Goal: Transaction & Acquisition: Purchase product/service

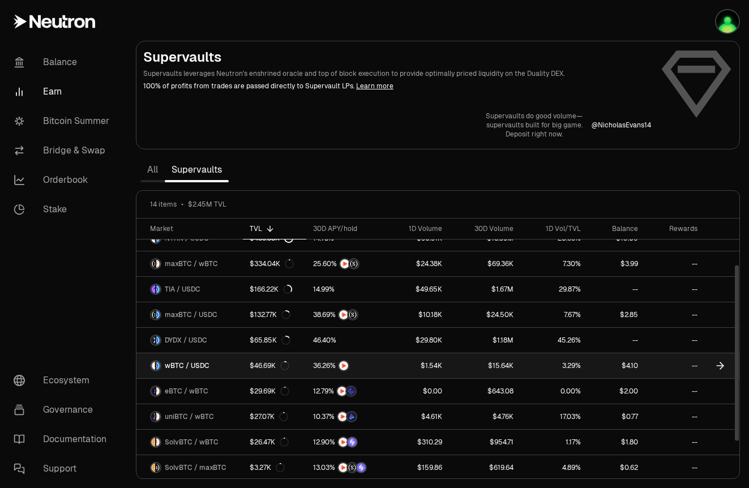
scroll to position [63, 0]
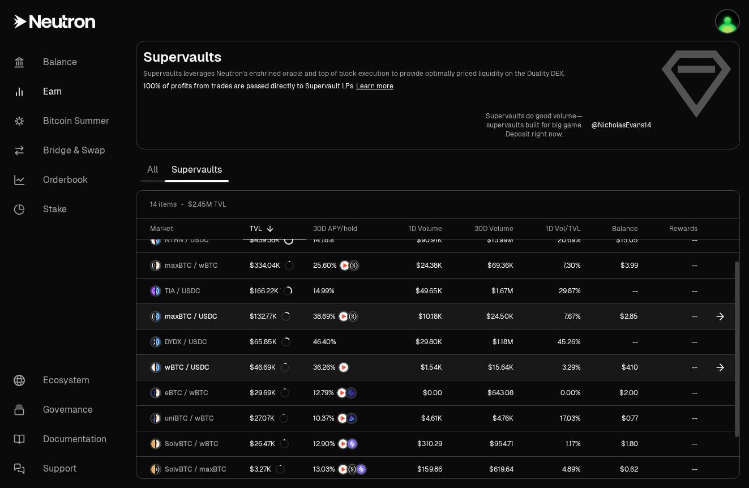
click at [220, 316] on link "maxBTC / USDC" at bounding box center [190, 316] width 106 height 25
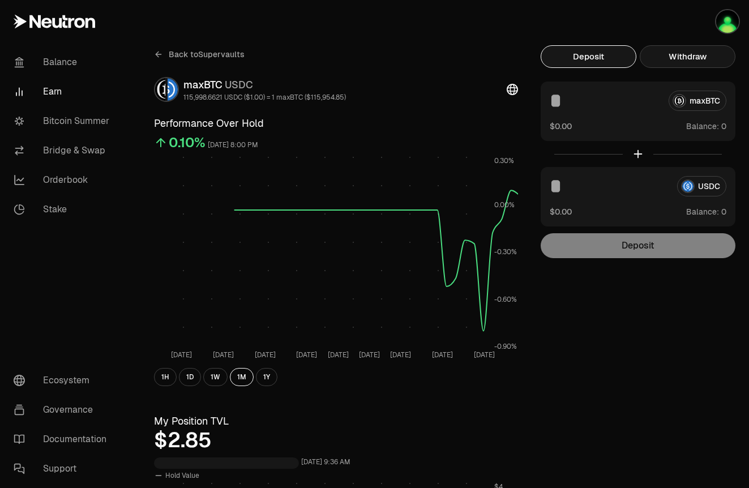
click at [689, 53] on button "Withdraw" at bounding box center [688, 56] width 96 height 23
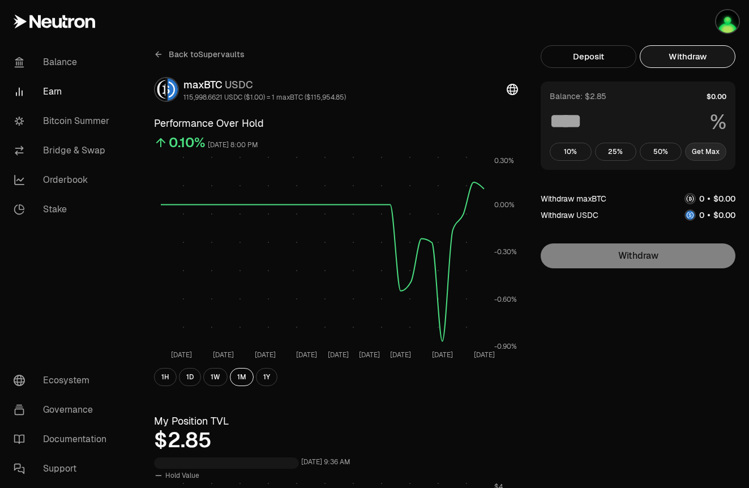
click at [707, 146] on button "Get Max" at bounding box center [706, 152] width 42 height 18
type input "***"
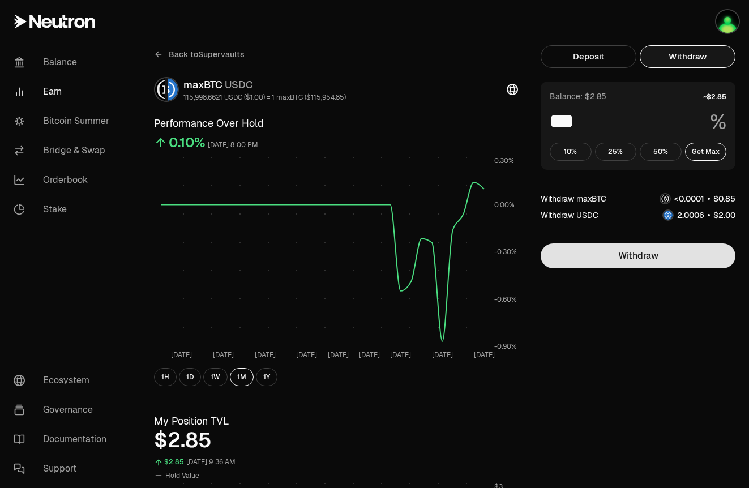
click at [670, 255] on button "Withdraw" at bounding box center [638, 256] width 195 height 25
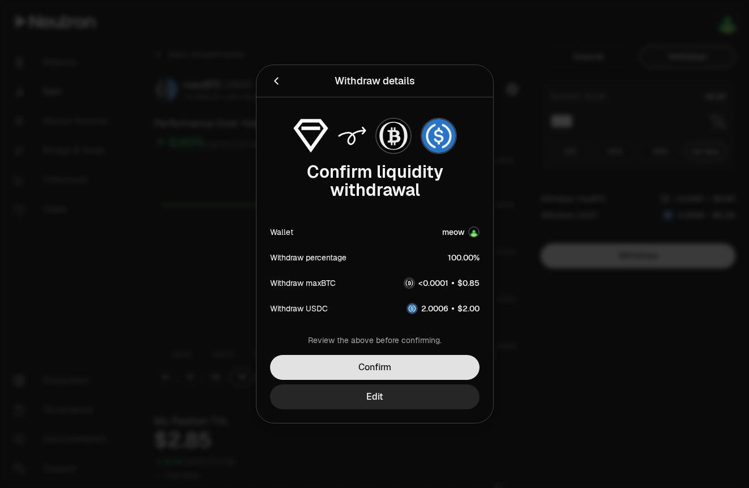
click at [436, 366] on button "Confirm" at bounding box center [375, 367] width 210 height 25
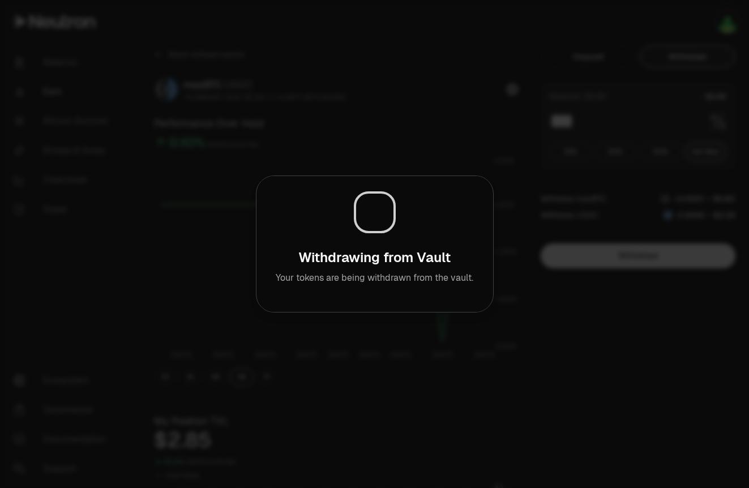
click at [688, 339] on div at bounding box center [374, 244] width 749 height 488
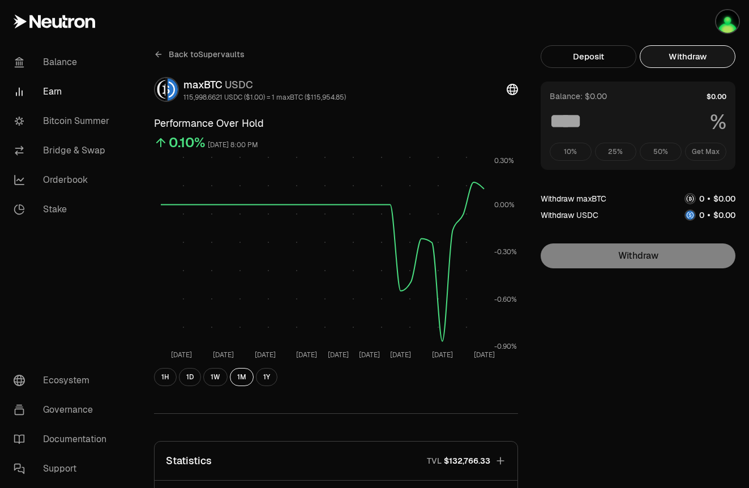
click at [159, 55] on icon at bounding box center [158, 54] width 9 height 9
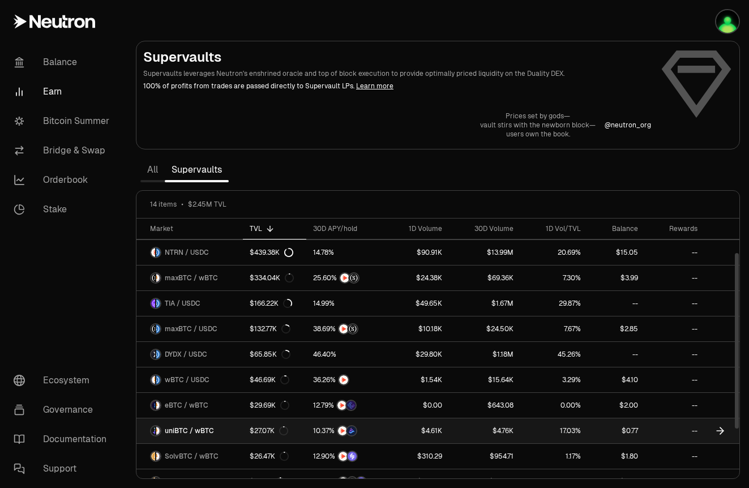
scroll to position [46, 0]
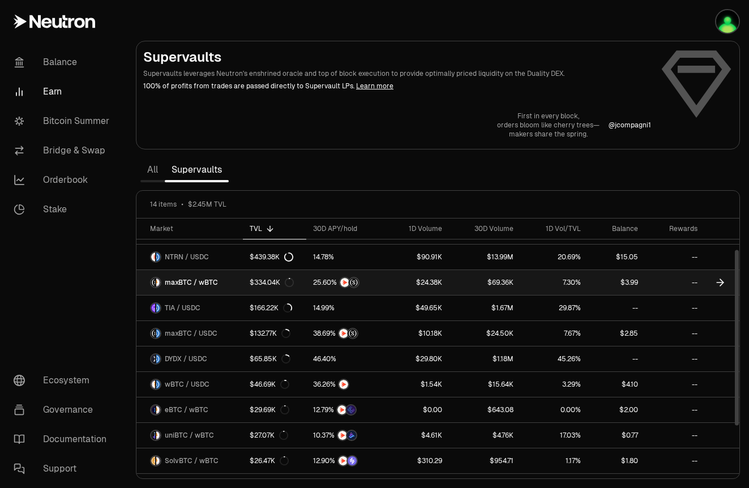
click at [206, 285] on span "maxBTC / wBTC" at bounding box center [191, 282] width 53 height 9
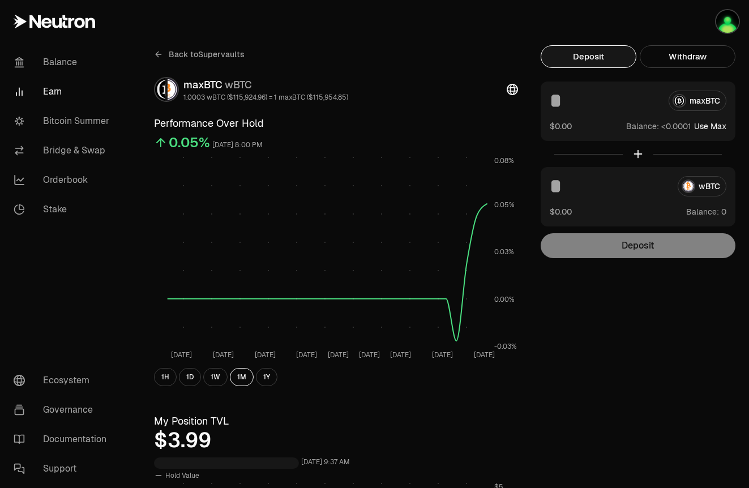
click at [717, 125] on button "Use Max" at bounding box center [710, 126] width 32 height 11
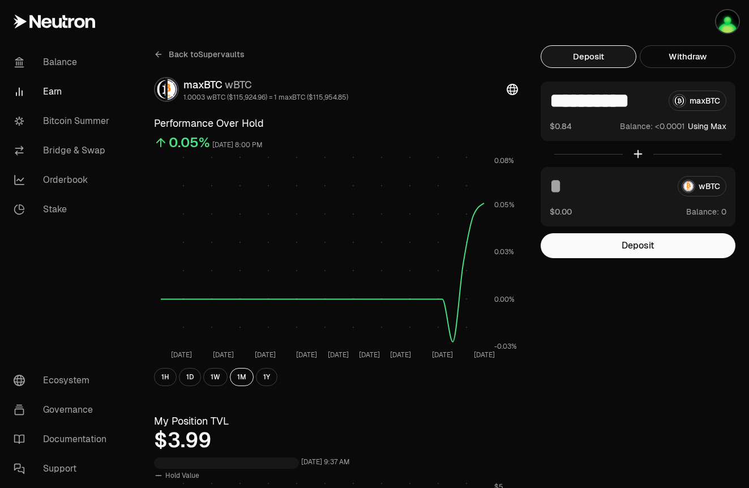
scroll to position [0, 14]
drag, startPoint x: 640, startPoint y: 98, endPoint x: 658, endPoint y: 98, distance: 17.6
click at [658, 98] on input "**********" at bounding box center [605, 101] width 110 height 20
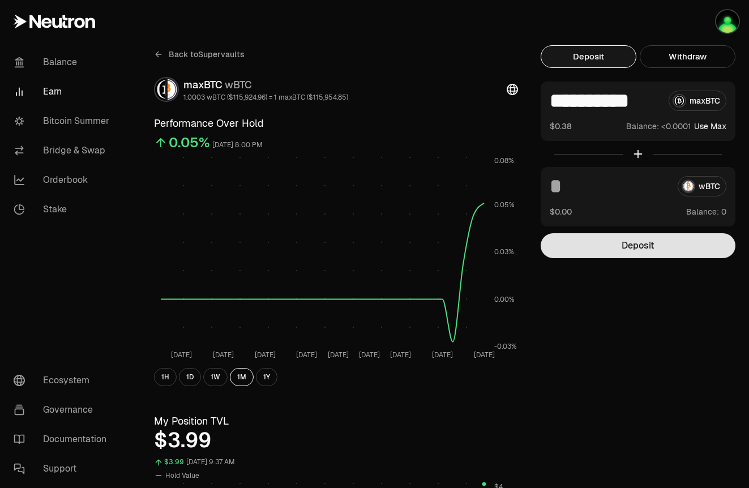
type input "**********"
click at [640, 242] on button "Deposit" at bounding box center [638, 245] width 195 height 25
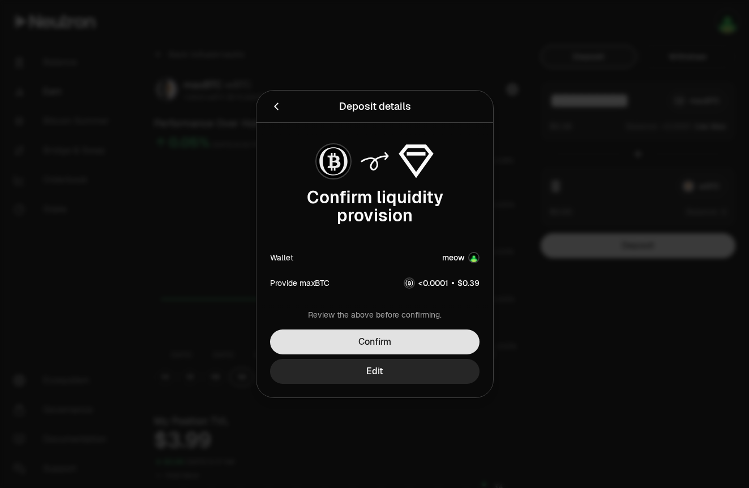
click at [432, 343] on button "Confirm" at bounding box center [375, 342] width 210 height 25
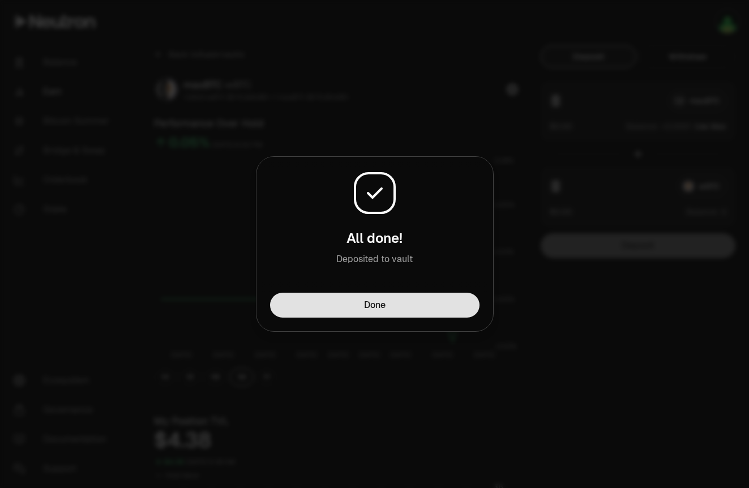
click at [391, 311] on button "Done" at bounding box center [375, 305] width 210 height 25
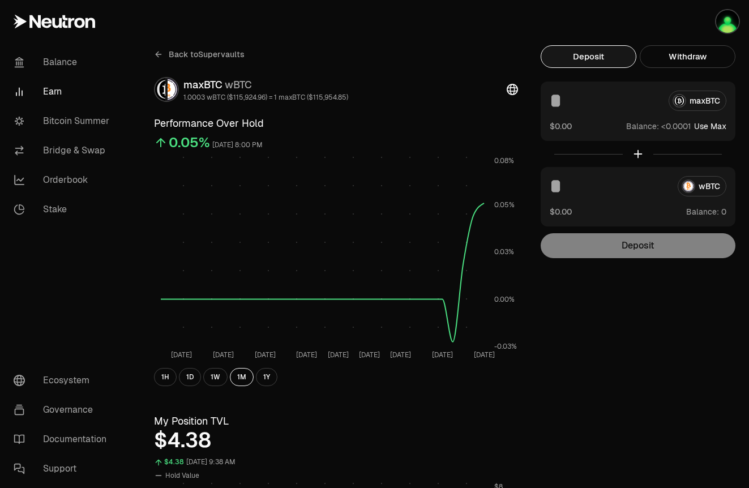
click at [188, 57] on span "Back to Supervaults" at bounding box center [207, 54] width 76 height 11
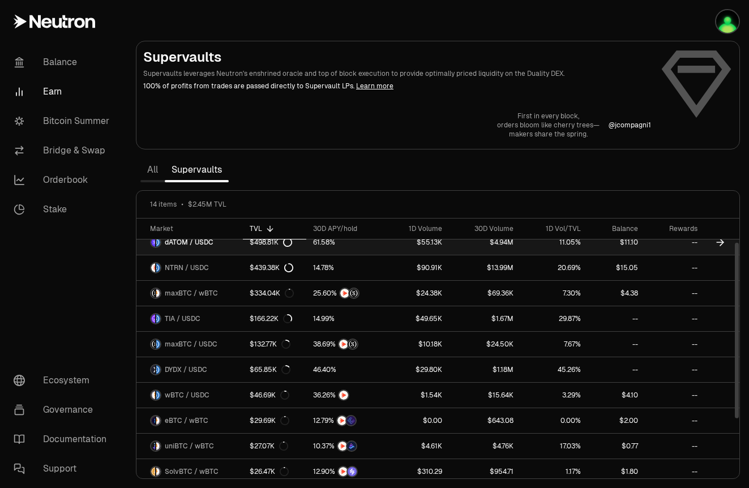
scroll to position [36, 0]
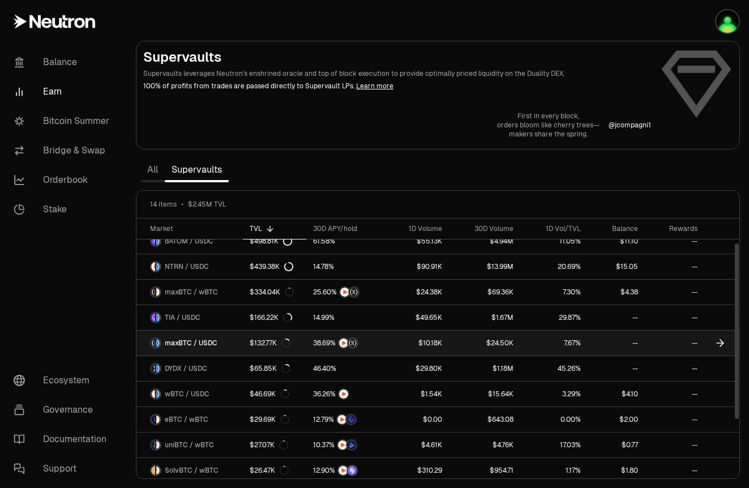
click at [263, 347] on div "$132.77K" at bounding box center [270, 343] width 41 height 9
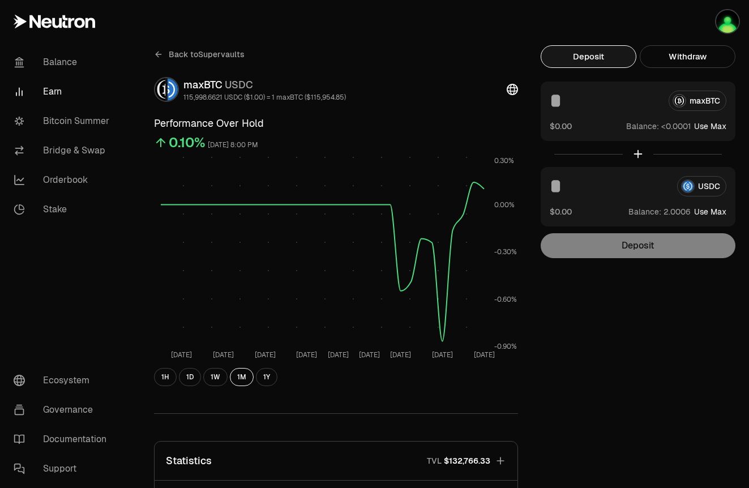
click at [717, 213] on button "Use Max" at bounding box center [710, 211] width 32 height 11
type input "********"
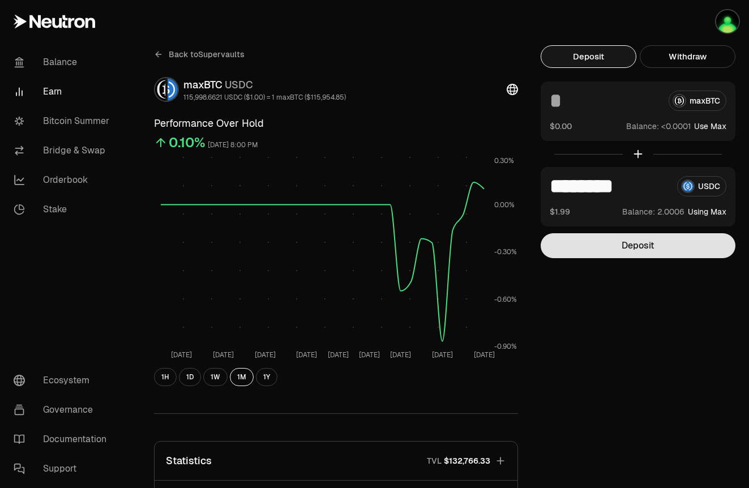
click at [656, 250] on button "Deposit" at bounding box center [638, 245] width 195 height 25
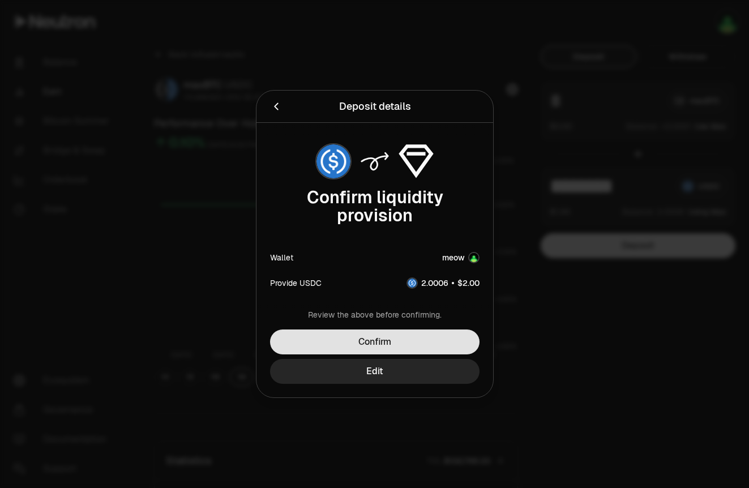
click at [418, 345] on button "Confirm" at bounding box center [375, 342] width 210 height 25
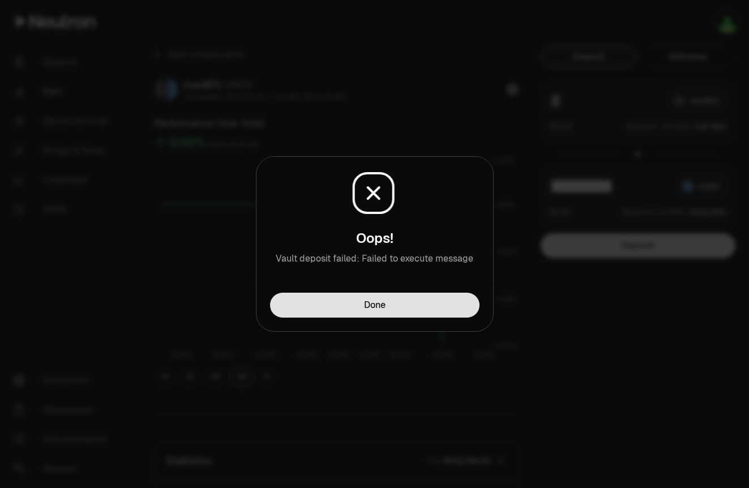
click at [420, 310] on button "Done" at bounding box center [375, 305] width 210 height 25
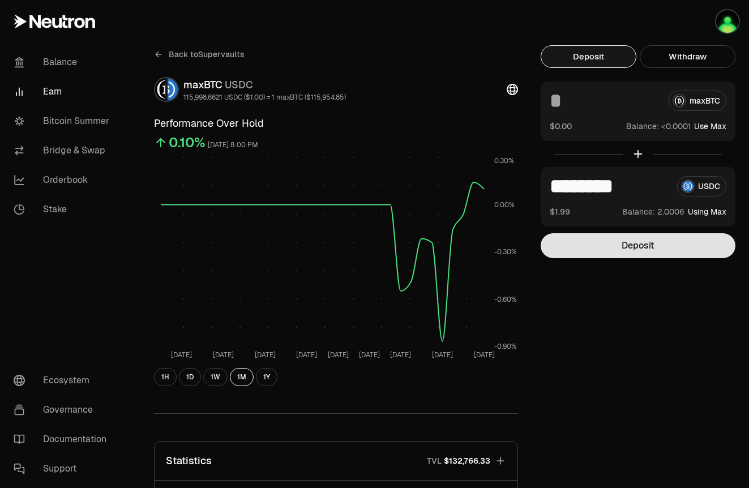
click at [623, 249] on button "Deposit" at bounding box center [638, 245] width 195 height 25
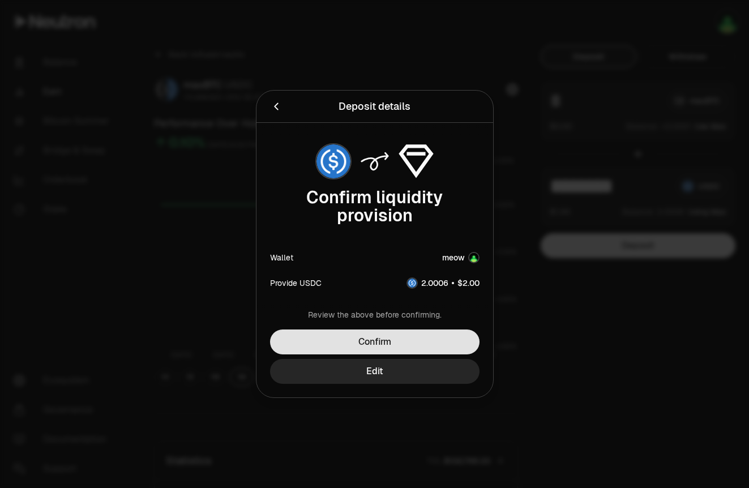
click at [414, 343] on button "Confirm" at bounding box center [375, 342] width 210 height 25
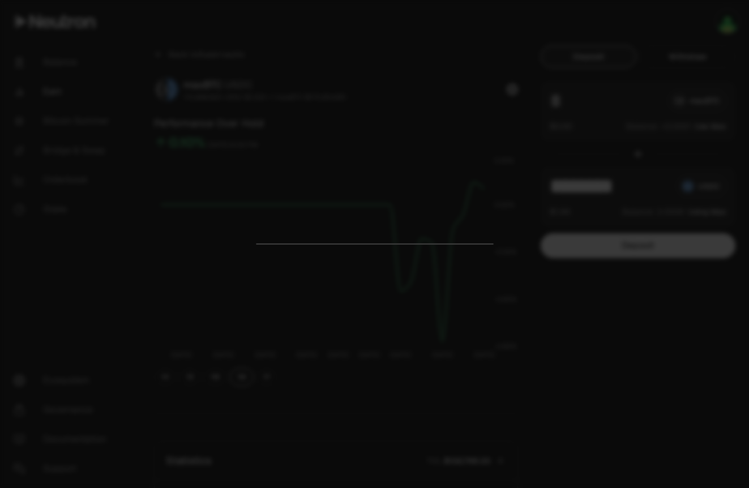
click at [715, 372] on div at bounding box center [374, 244] width 749 height 488
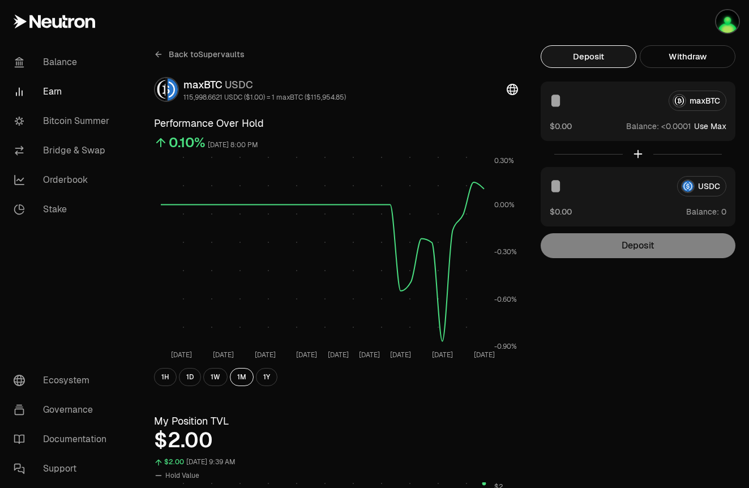
click at [156, 54] on icon at bounding box center [158, 54] width 5 height 0
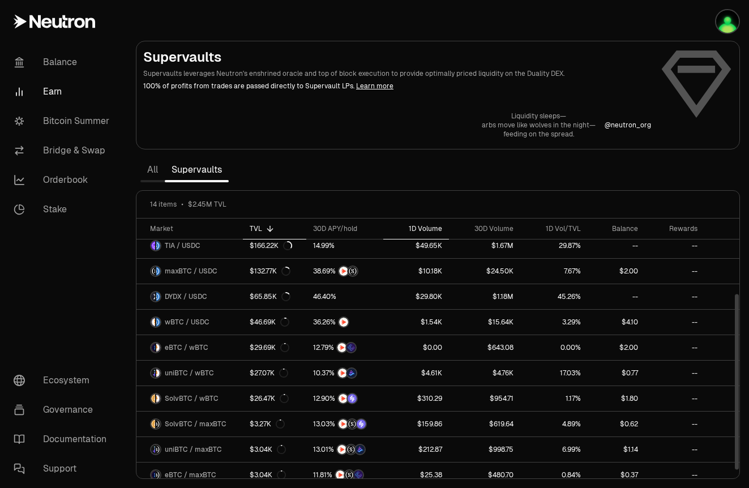
scroll to position [117, 0]
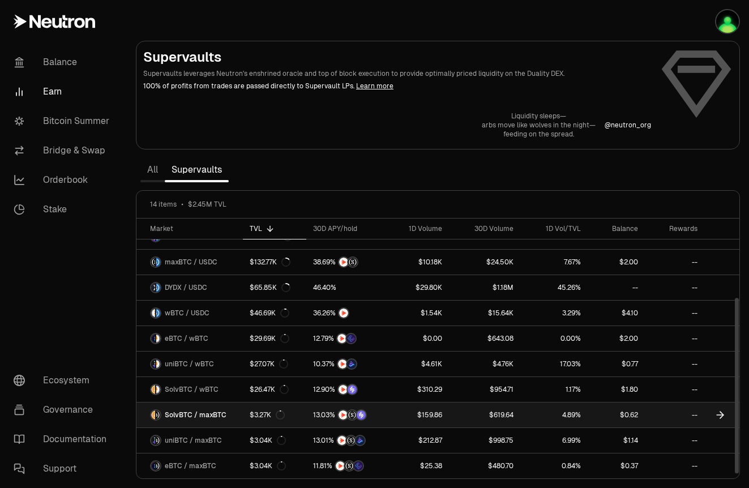
click at [197, 417] on span "SolvBTC / maxBTC" at bounding box center [196, 415] width 62 height 9
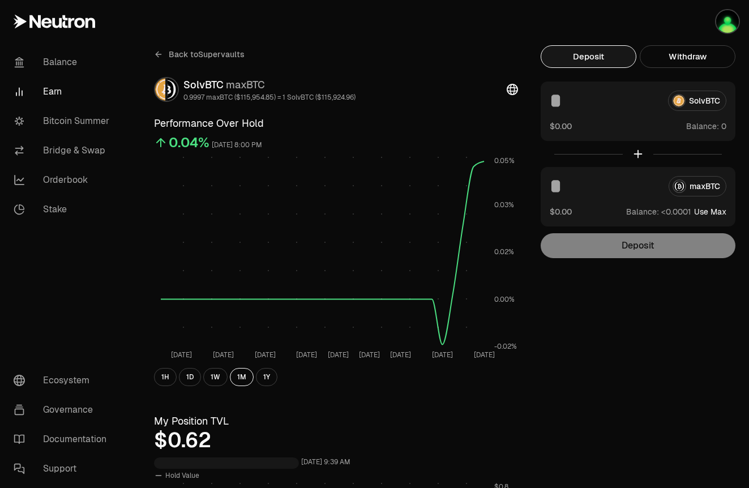
click at [716, 211] on button "Use Max" at bounding box center [710, 211] width 32 height 11
type input "**********"
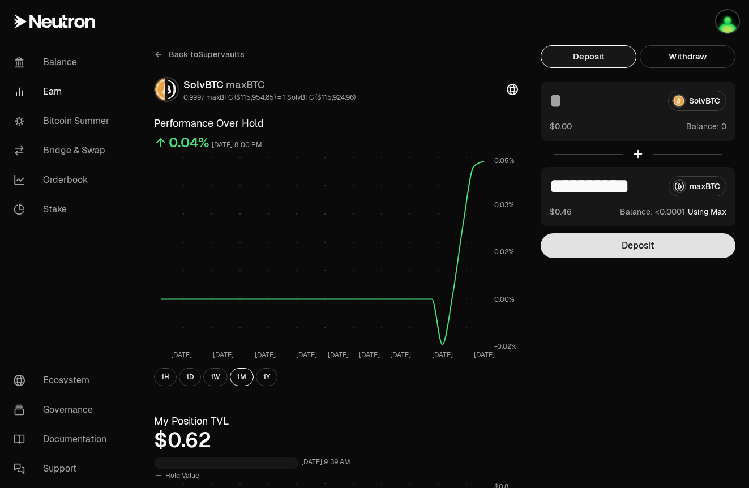
click at [654, 253] on button "Deposit" at bounding box center [638, 245] width 195 height 25
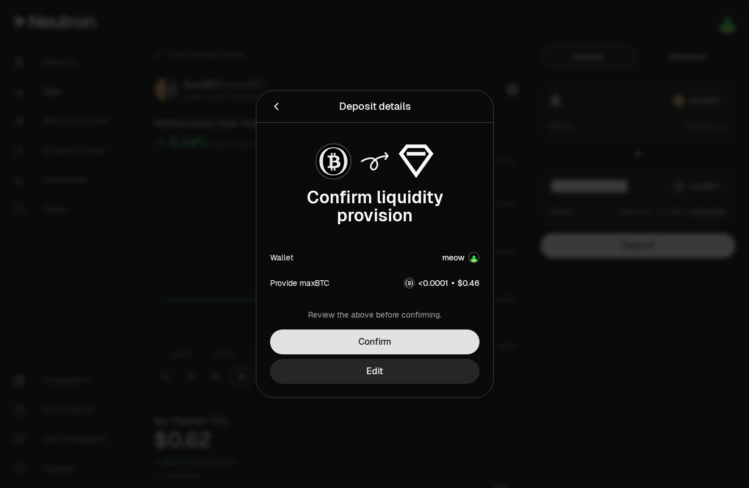
click at [452, 342] on button "Confirm" at bounding box center [375, 342] width 210 height 25
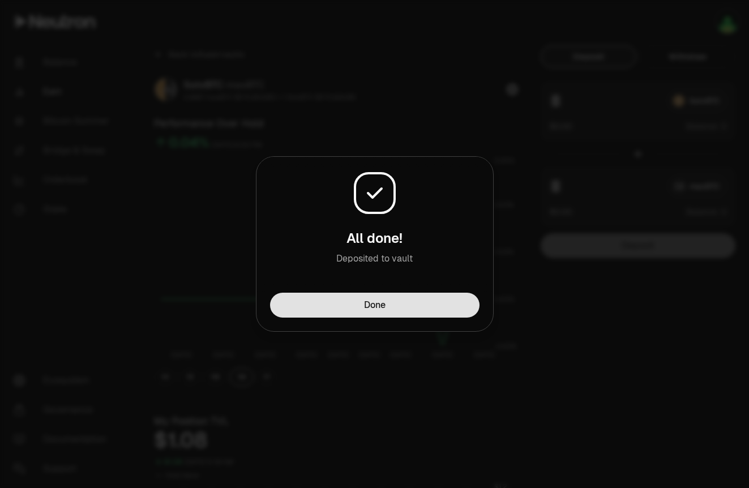
click at [408, 315] on button "Done" at bounding box center [375, 305] width 210 height 25
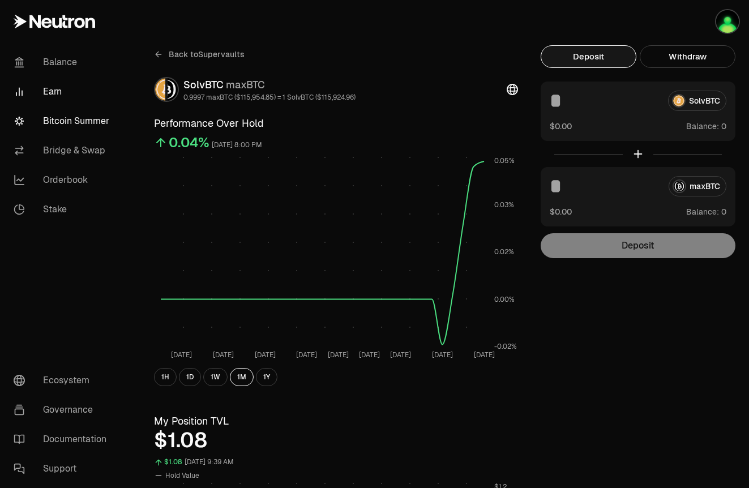
click at [67, 116] on link "Bitcoin Summer" at bounding box center [64, 120] width 118 height 29
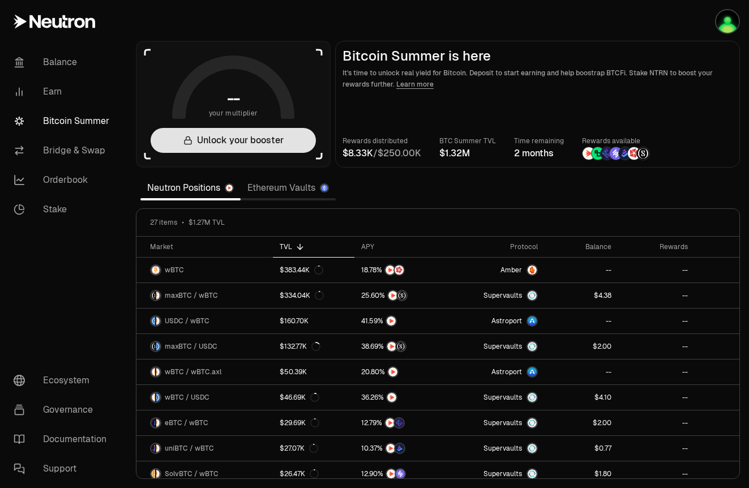
click at [271, 142] on button "Unlock your booster" at bounding box center [233, 140] width 165 height 25
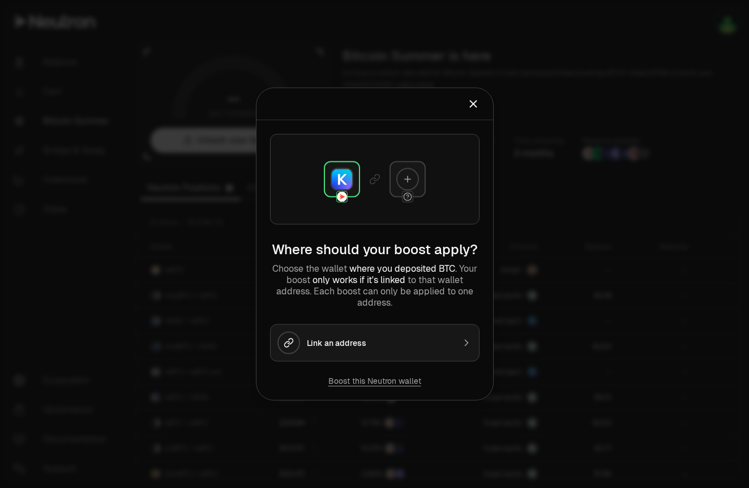
click at [352, 346] on div "Link an address" at bounding box center [380, 343] width 147 height 11
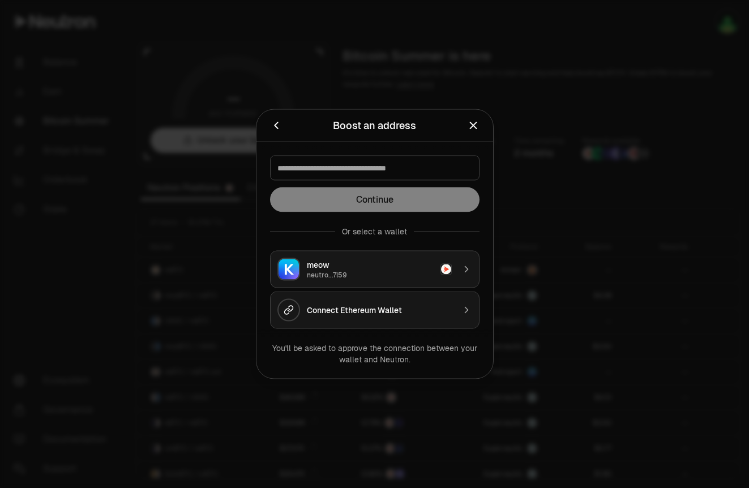
click at [358, 272] on div "neutro...7l59" at bounding box center [370, 275] width 127 height 9
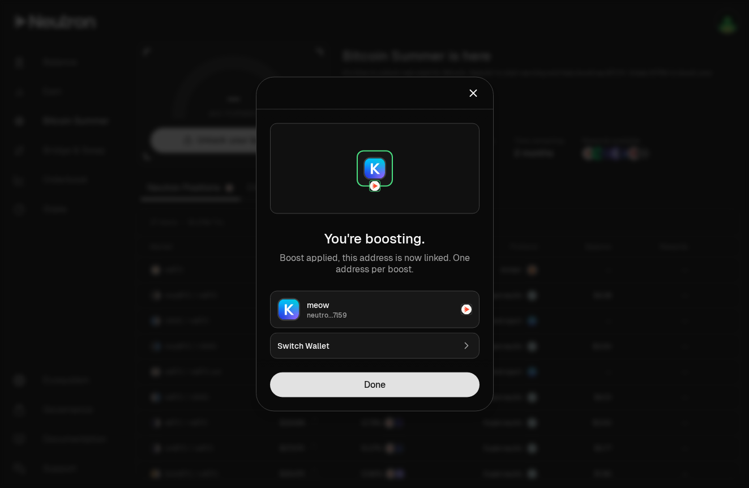
click at [389, 379] on button "Done" at bounding box center [375, 385] width 210 height 25
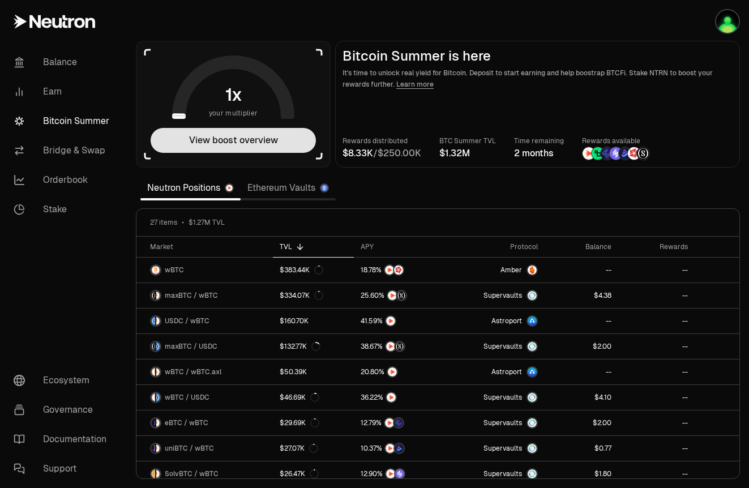
click at [289, 146] on button "View boost overview" at bounding box center [233, 140] width 165 height 25
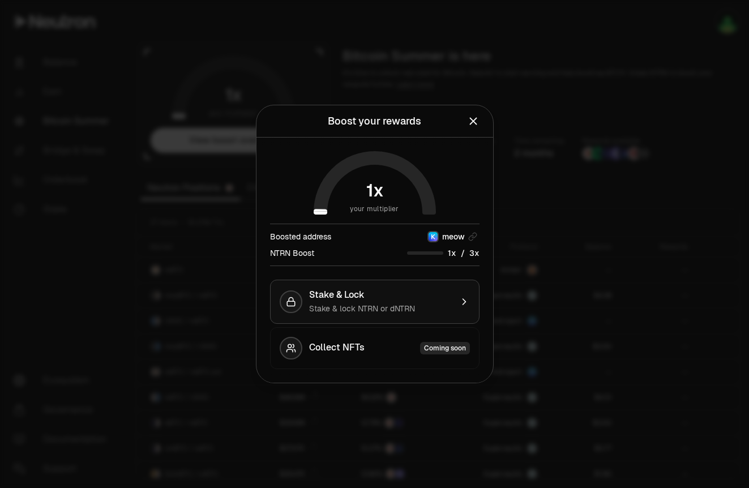
click at [437, 293] on div "Stake & Lock" at bounding box center [380, 294] width 143 height 11
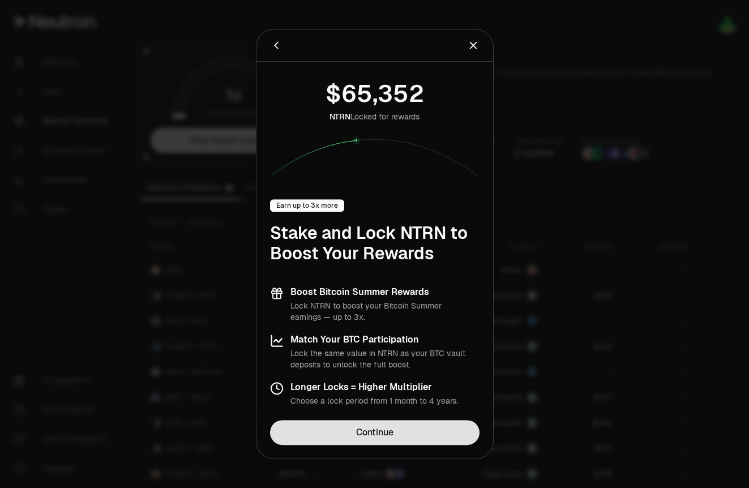
click at [420, 437] on link "Continue" at bounding box center [375, 432] width 210 height 25
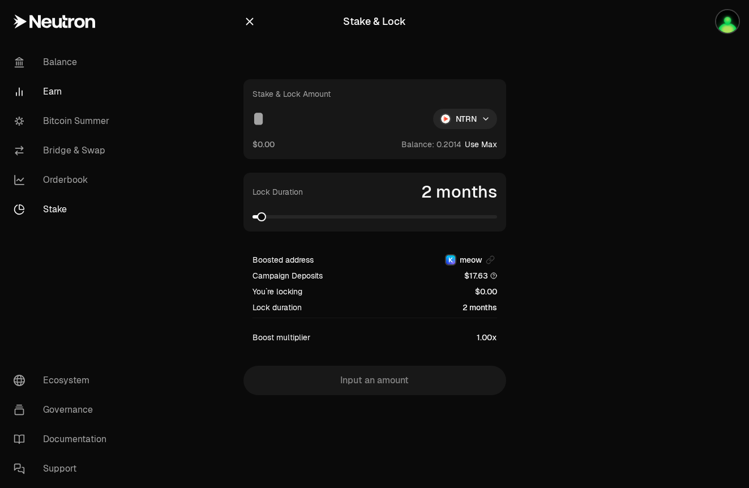
click at [67, 95] on link "Earn" at bounding box center [64, 91] width 118 height 29
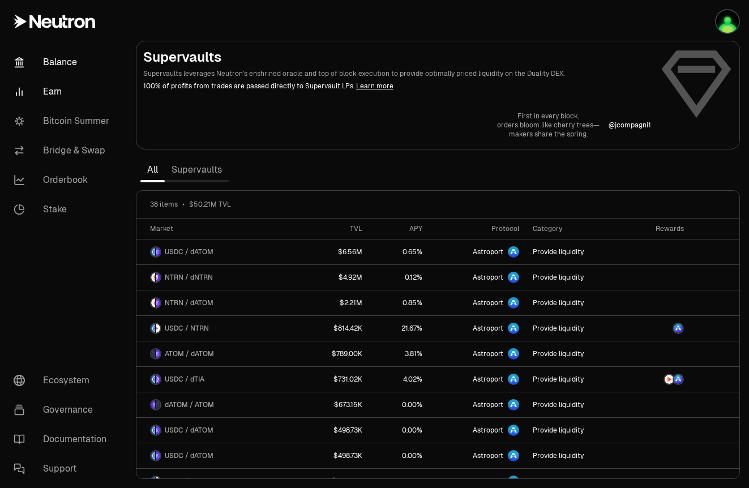
click at [59, 66] on link "Balance" at bounding box center [64, 62] width 118 height 29
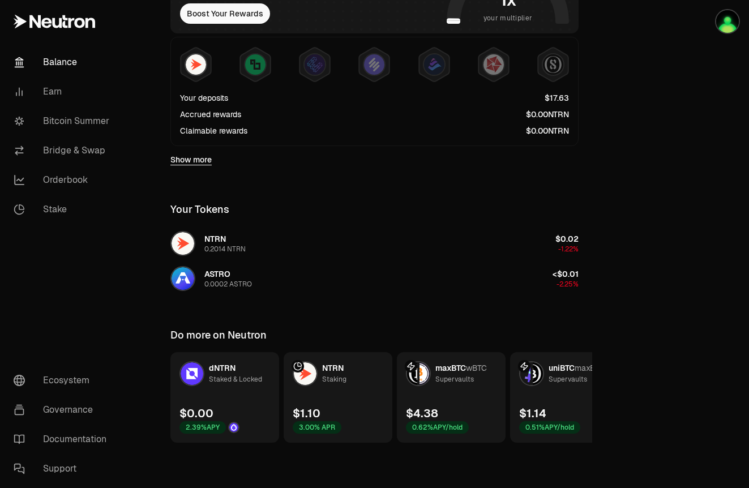
scroll to position [281, 0]
click at [245, 409] on link "dNTRN Staked & Locked $0.00 2.39% APY" at bounding box center [224, 398] width 109 height 91
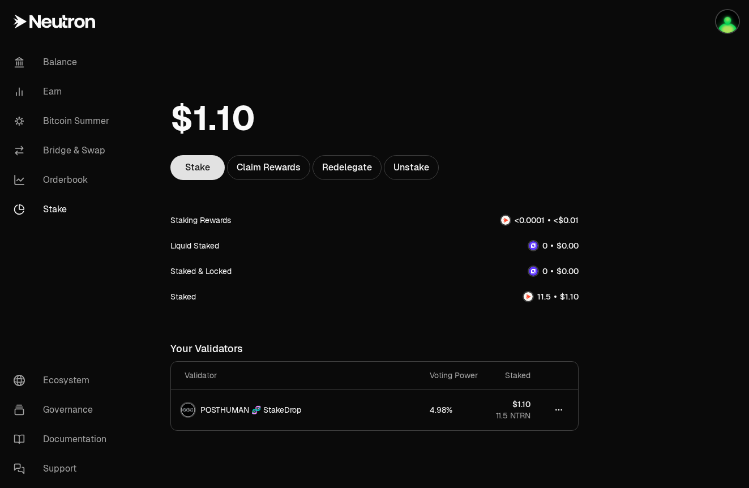
click at [202, 173] on link "Stake" at bounding box center [197, 167] width 54 height 25
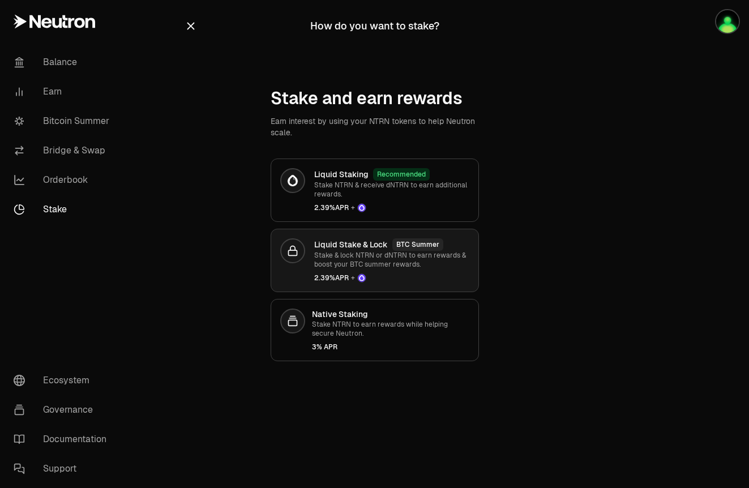
click at [397, 259] on p "Stake & lock NTRN or dNTRN to earn rewards & boost your BTC summer rewards." at bounding box center [391, 260] width 155 height 18
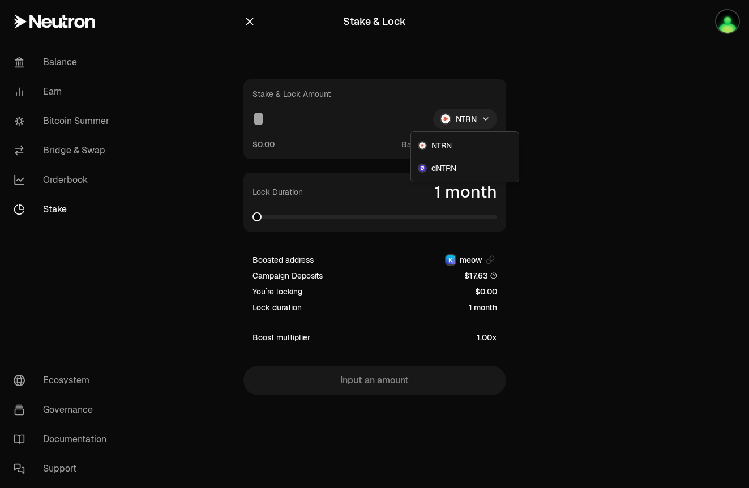
click at [477, 121] on html "Balance Earn Bitcoin Summer Bridge & Swap Orderbook Stake Ecosystem Governance …" at bounding box center [374, 244] width 749 height 488
click at [460, 172] on div "dNTRN" at bounding box center [464, 168] width 103 height 23
click at [91, 144] on link "Bridge & Swap" at bounding box center [64, 150] width 118 height 29
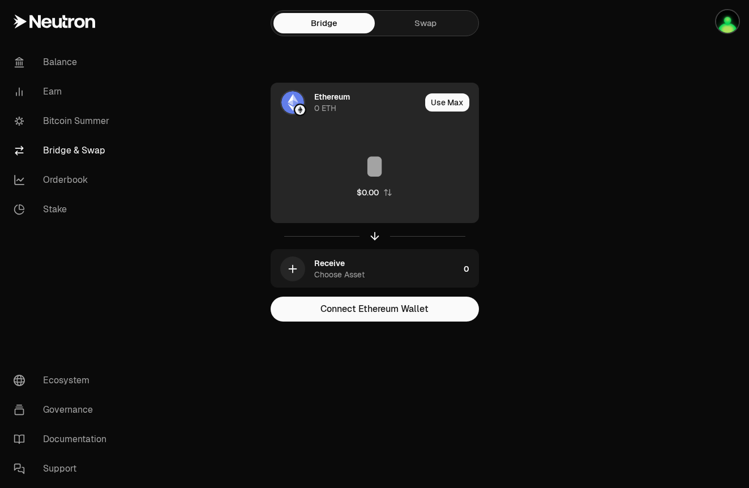
click at [344, 100] on div "Ethereum" at bounding box center [332, 96] width 36 height 11
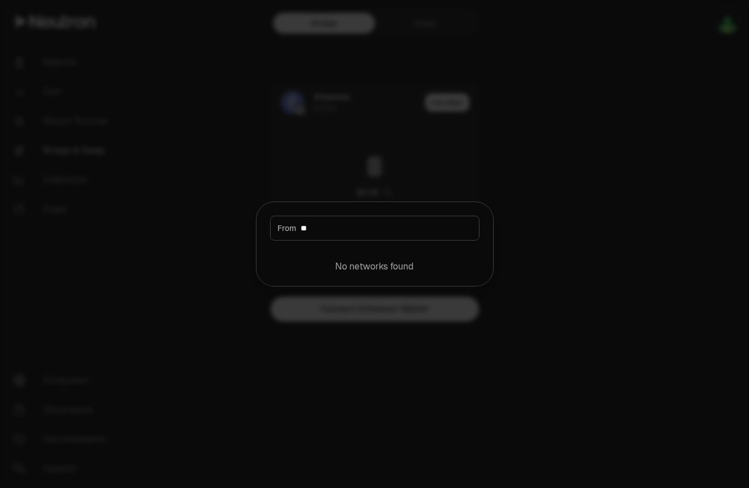
type input "*"
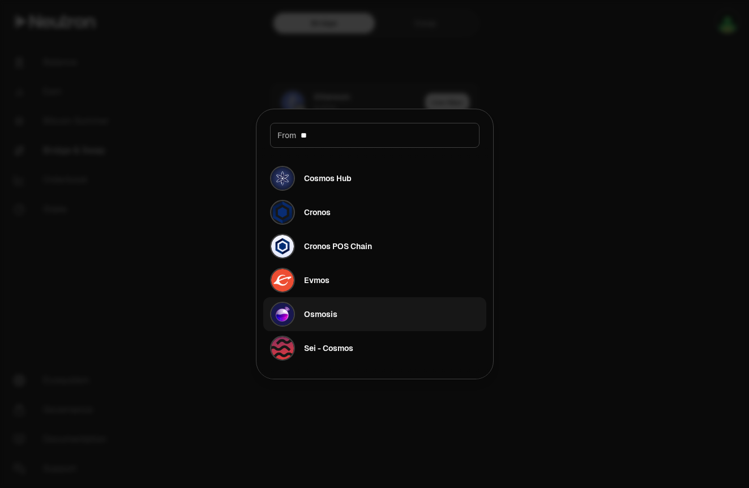
type input "**"
click at [347, 322] on button "Osmosis" at bounding box center [374, 314] width 223 height 34
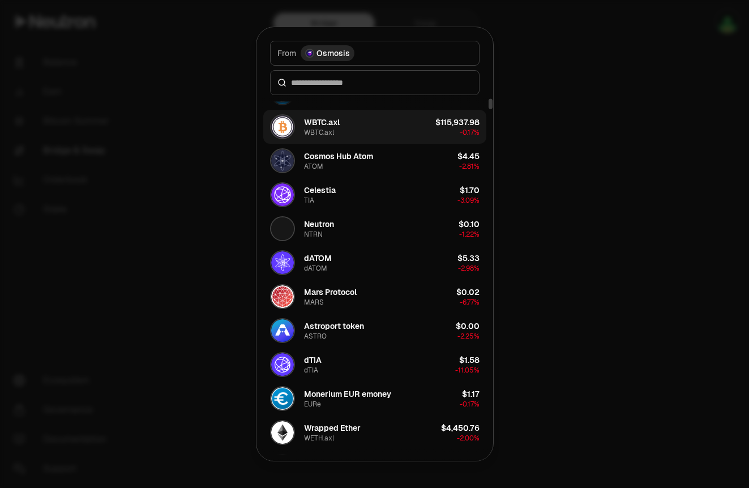
scroll to position [190, 0]
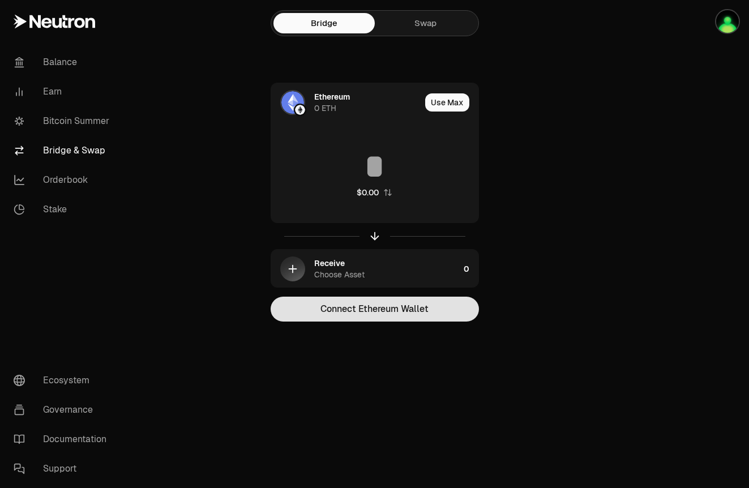
click at [363, 310] on button "Connect Ethereum Wallet" at bounding box center [375, 309] width 208 height 25
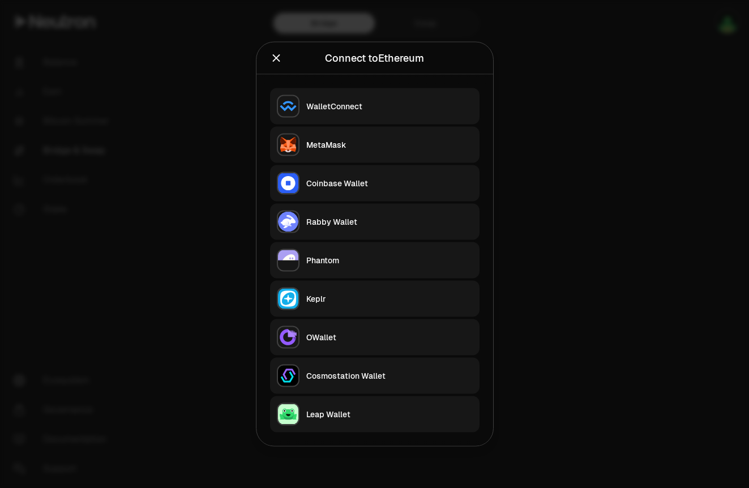
click at [321, 295] on div "Keplr" at bounding box center [389, 298] width 167 height 11
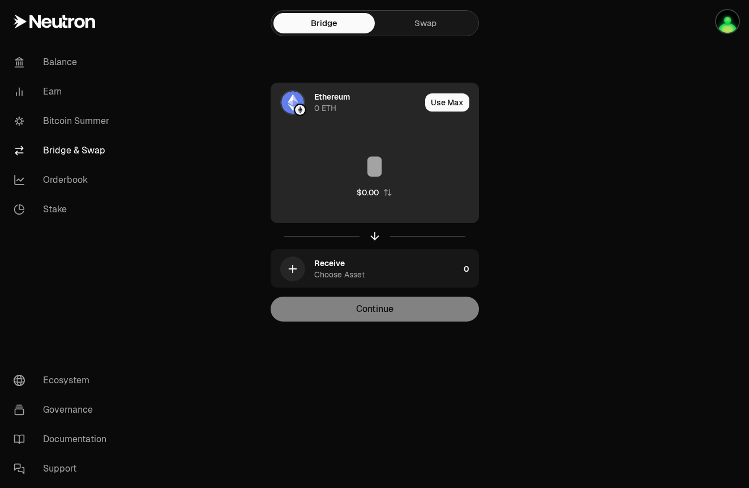
click at [328, 99] on div "Ethereum" at bounding box center [332, 96] width 36 height 11
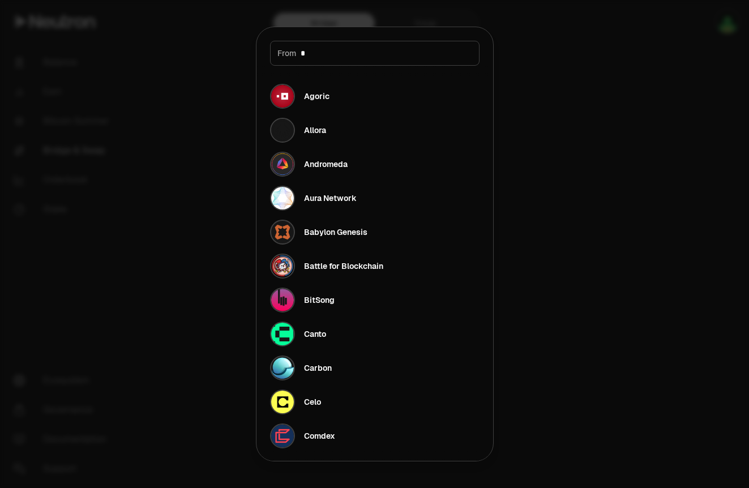
type input "**"
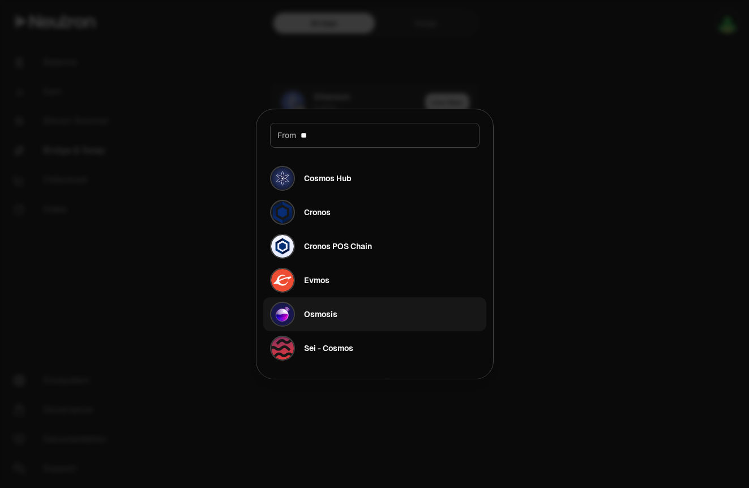
click at [327, 310] on div "Osmosis" at bounding box center [320, 314] width 33 height 11
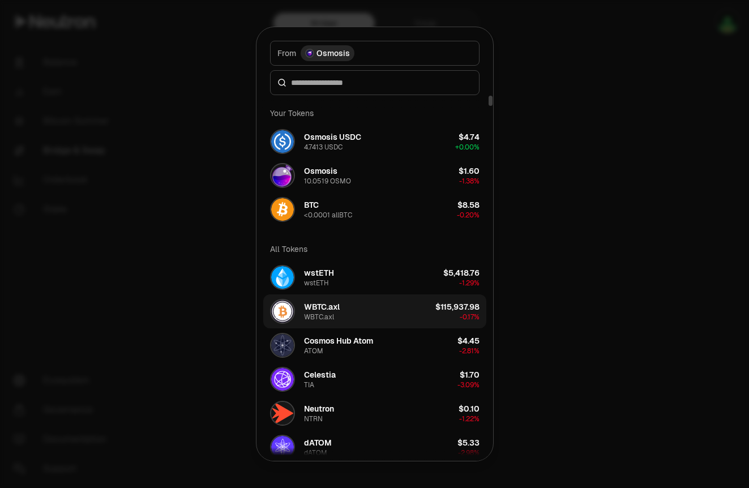
click at [326, 313] on div "WBTC.axl" at bounding box center [319, 317] width 30 height 9
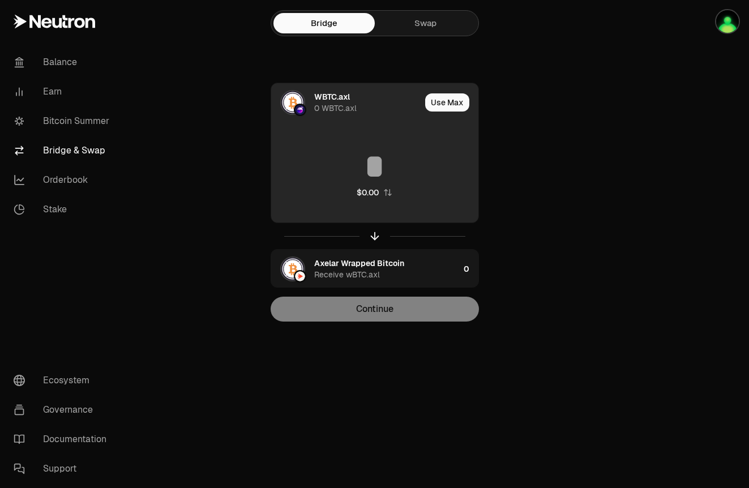
click at [443, 105] on button "Use Max" at bounding box center [447, 102] width 44 height 18
type input "*"
click at [318, 101] on div "WBTC.axl" at bounding box center [332, 96] width 36 height 11
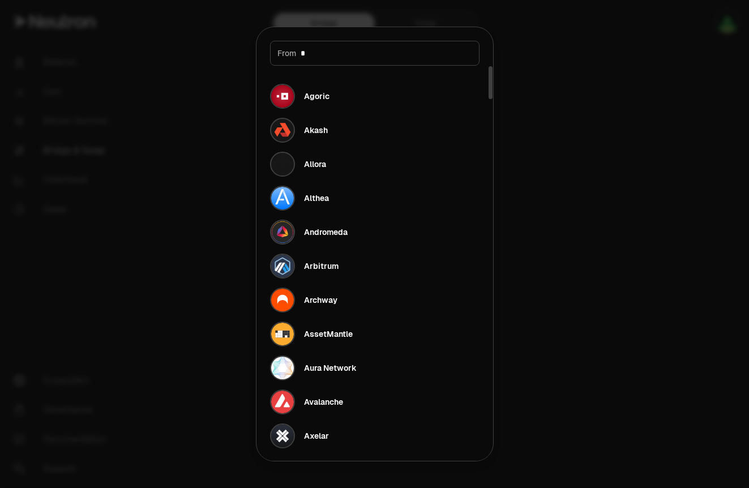
type input "**"
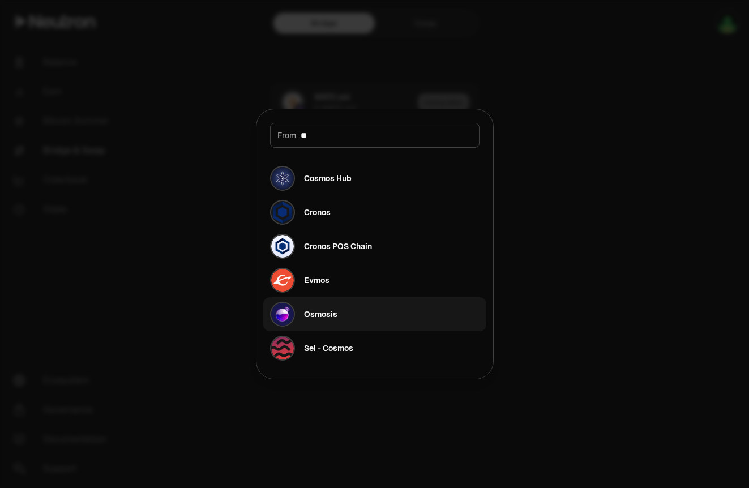
click at [336, 315] on div "Osmosis" at bounding box center [320, 314] width 33 height 11
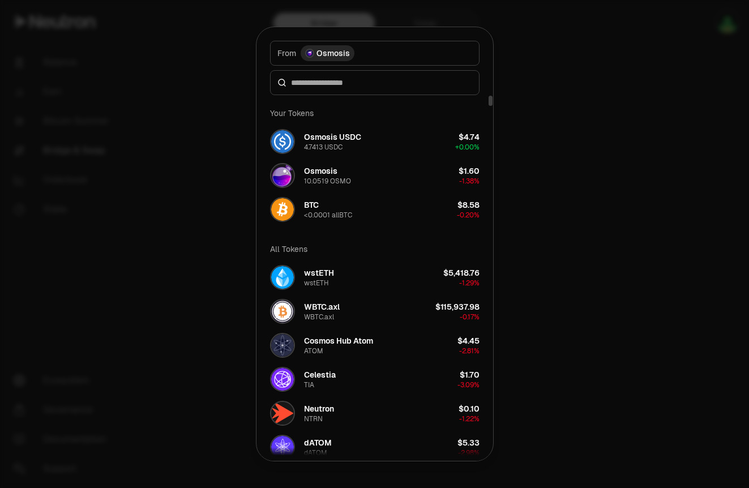
click at [354, 91] on div at bounding box center [375, 82] width 210 height 25
click at [346, 84] on input at bounding box center [381, 82] width 181 height 11
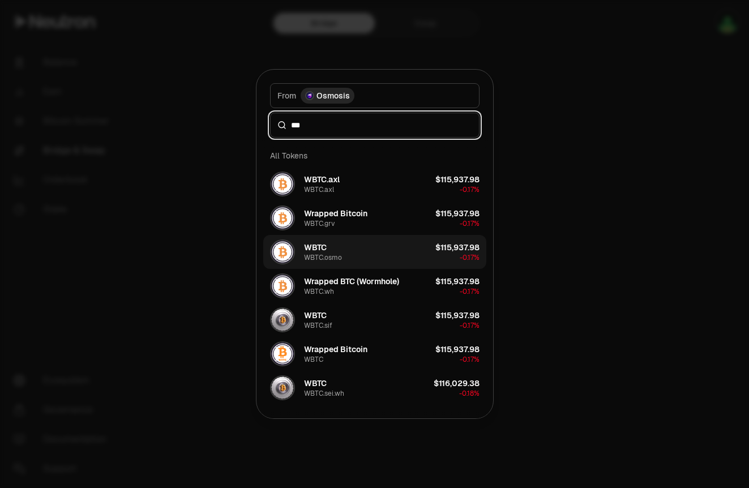
type input "***"
click at [351, 254] on button "WBTC WBTC.osmo $115,937.98 -0.17%" at bounding box center [374, 252] width 223 height 34
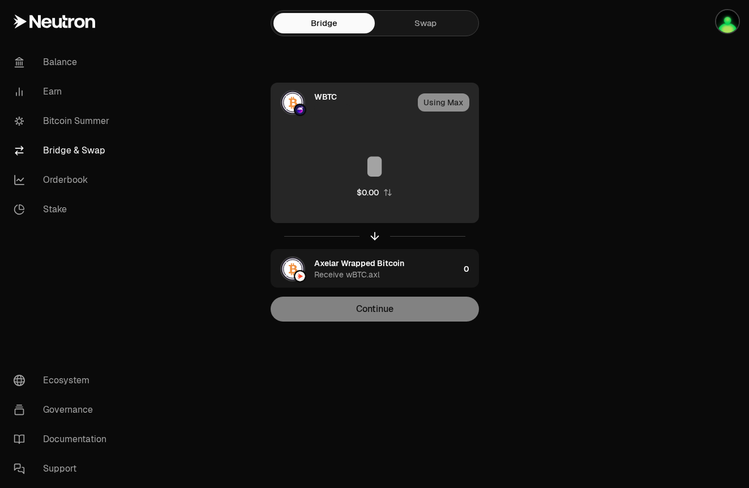
type input "**********"
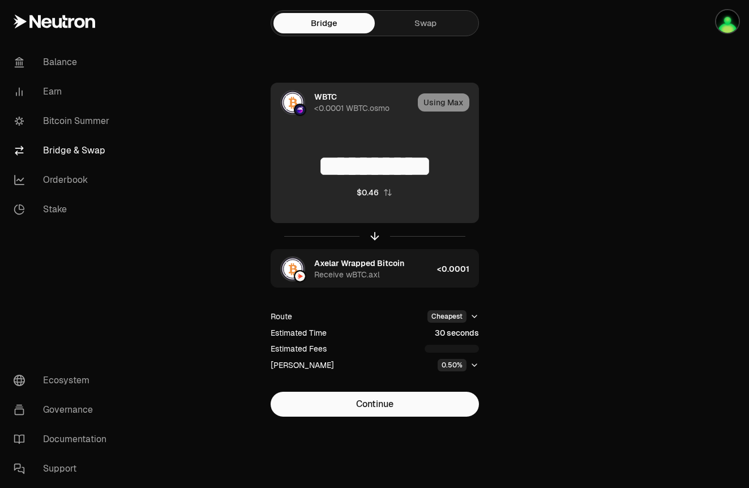
click at [450, 105] on div "Using Max" at bounding box center [448, 102] width 61 height 39
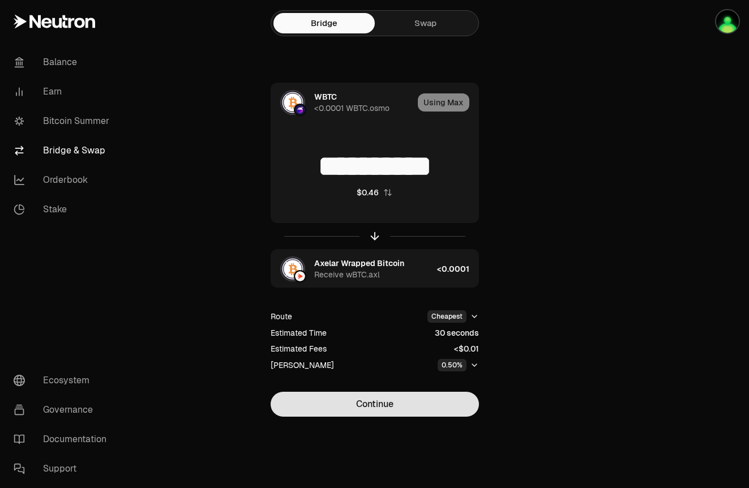
click at [365, 411] on button "Continue" at bounding box center [375, 404] width 208 height 25
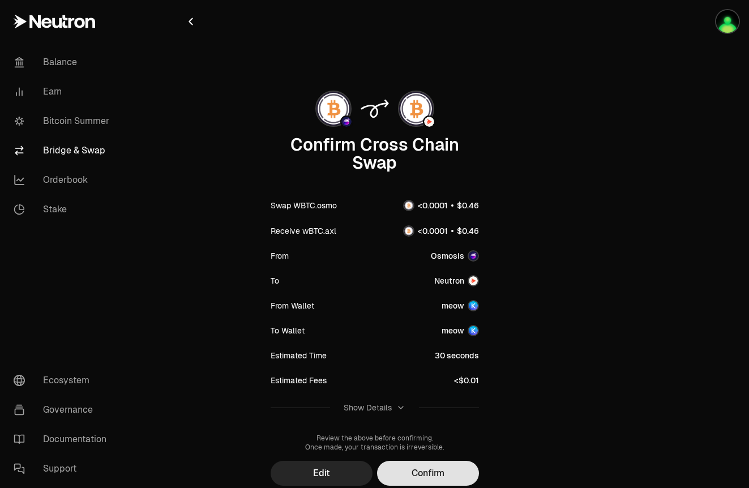
click at [435, 477] on button "Confirm" at bounding box center [428, 473] width 102 height 25
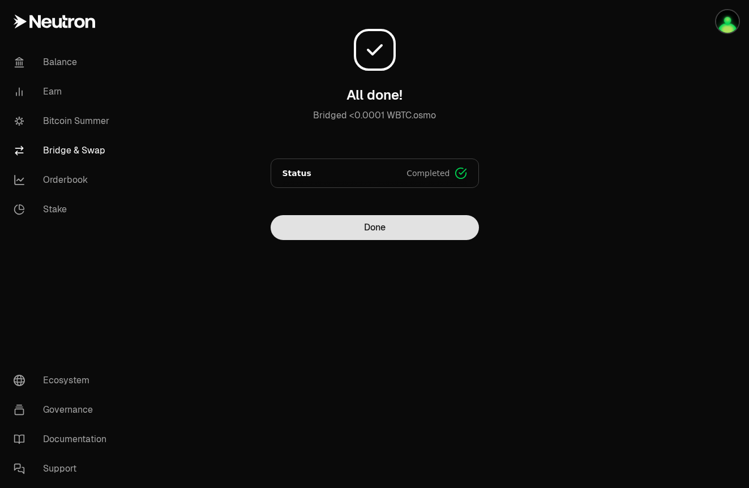
click at [411, 234] on button "Done" at bounding box center [375, 227] width 208 height 25
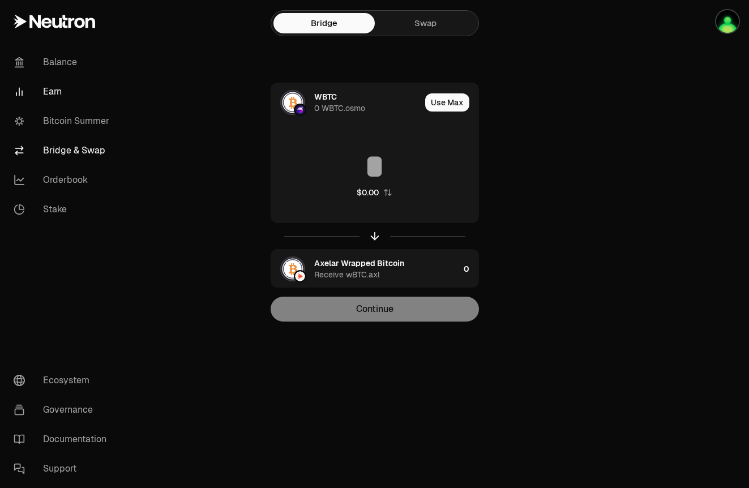
click at [57, 91] on link "Earn" at bounding box center [64, 91] width 118 height 29
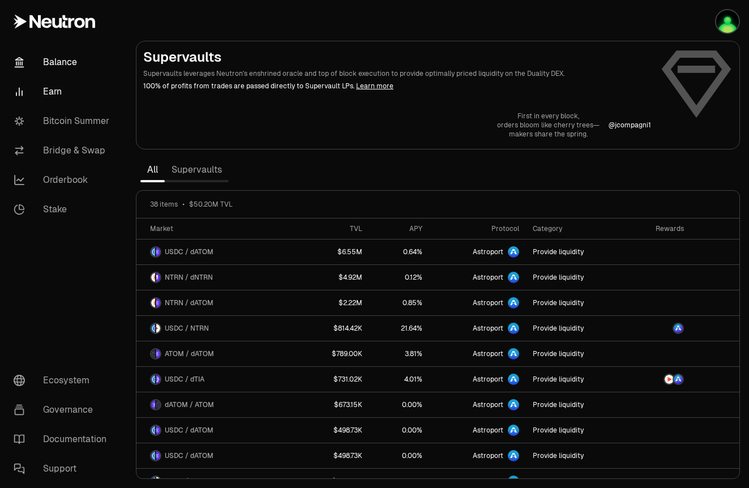
click at [77, 63] on link "Balance" at bounding box center [64, 62] width 118 height 29
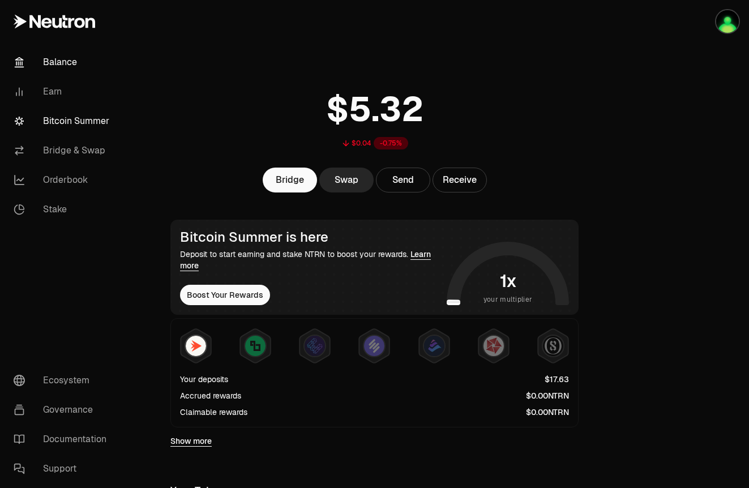
click at [92, 118] on link "Bitcoin Summer" at bounding box center [64, 120] width 118 height 29
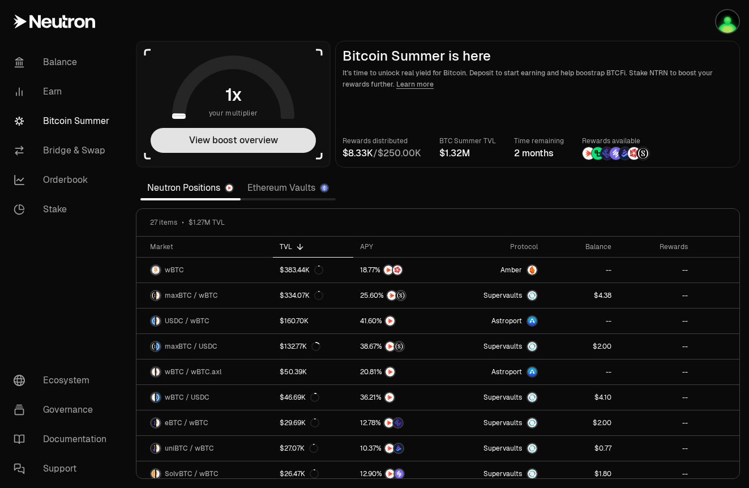
click at [302, 143] on button "View boost overview" at bounding box center [233, 140] width 165 height 25
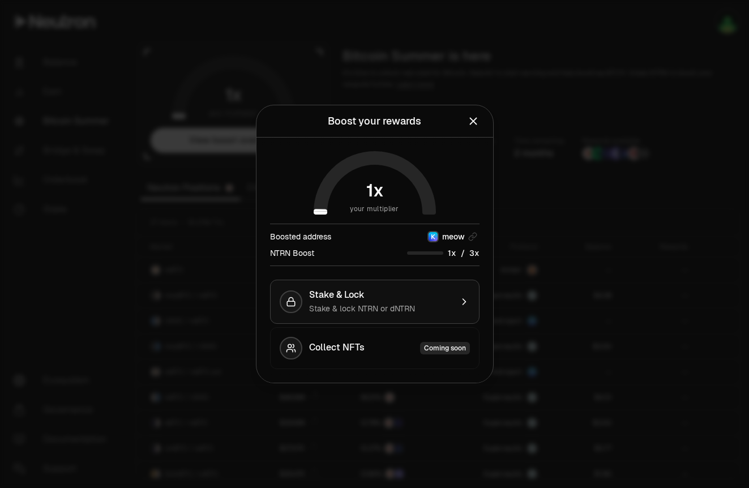
click at [434, 307] on div "Stake & lock NTRN or dNTRN" at bounding box center [380, 308] width 143 height 11
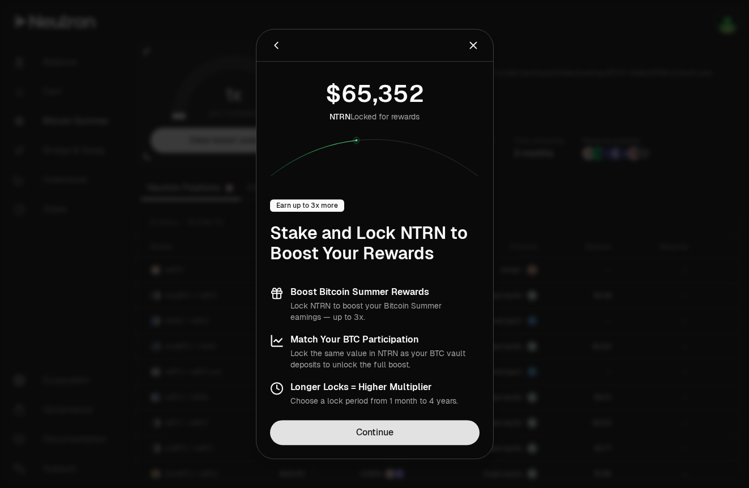
click at [408, 425] on link "Continue" at bounding box center [375, 432] width 210 height 25
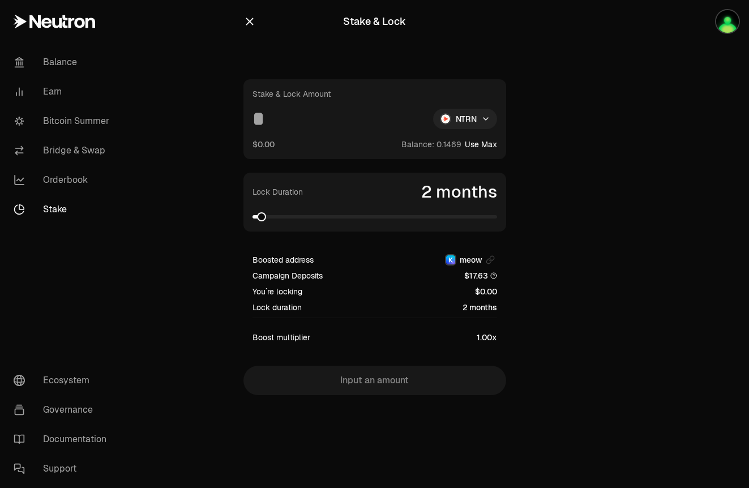
click at [474, 123] on html "Balance Earn Bitcoin Summer Bridge & Swap Orderbook Stake Ecosystem Governance …" at bounding box center [374, 244] width 749 height 488
click at [459, 166] on div "dNTRN" at bounding box center [464, 168] width 103 height 23
click at [485, 142] on button "Use Max" at bounding box center [481, 144] width 32 height 11
type input "*********"
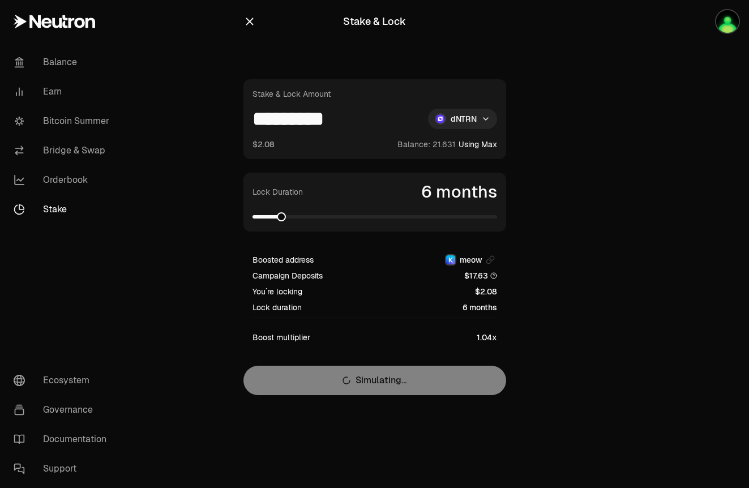
click at [278, 216] on span at bounding box center [281, 216] width 9 height 9
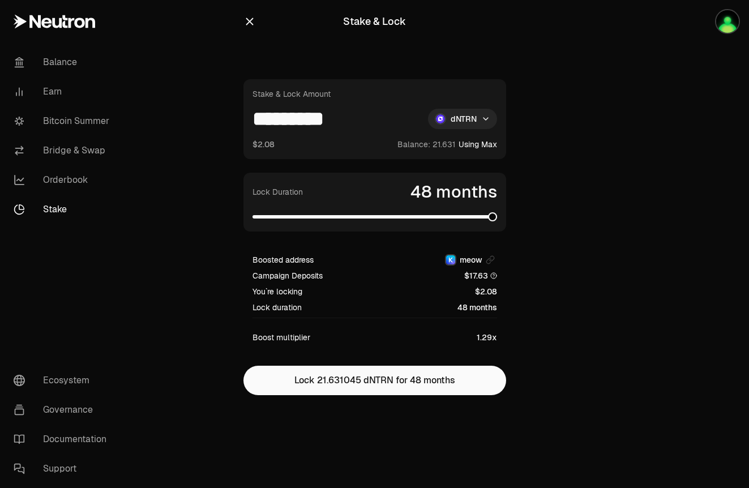
click at [637, 265] on main "Stake & Lock Stake & Lock Amount ********* dNTRN $2.08 Balance: Using Max Lock …" at bounding box center [438, 220] width 623 height 441
click at [282, 212] on span at bounding box center [286, 216] width 9 height 9
click at [279, 212] on span at bounding box center [281, 216] width 9 height 9
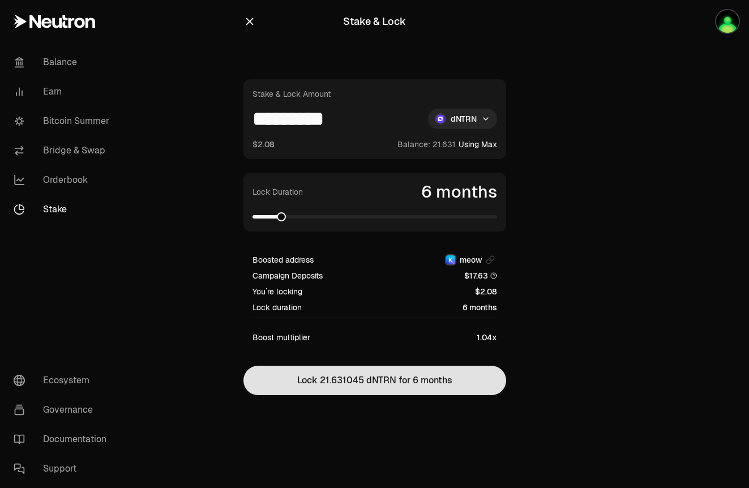
click at [352, 374] on button "Lock 21.631045 dNTRN for 6 months" at bounding box center [375, 380] width 263 height 29
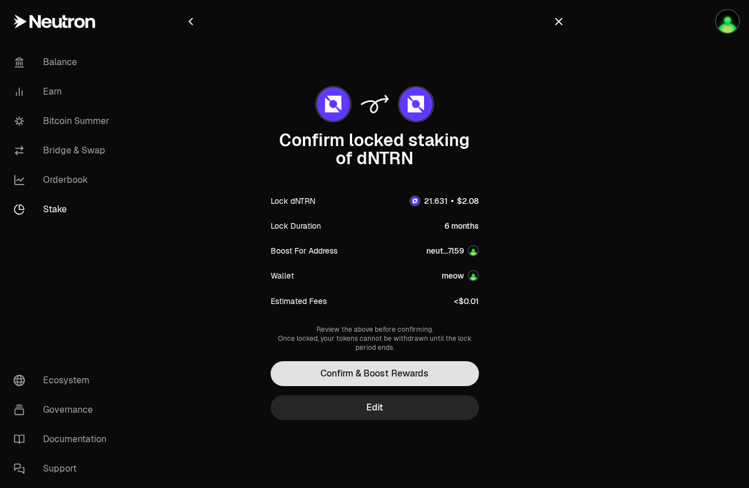
click at [374, 374] on button "Confirm & Boost Rewards" at bounding box center [375, 373] width 208 height 25
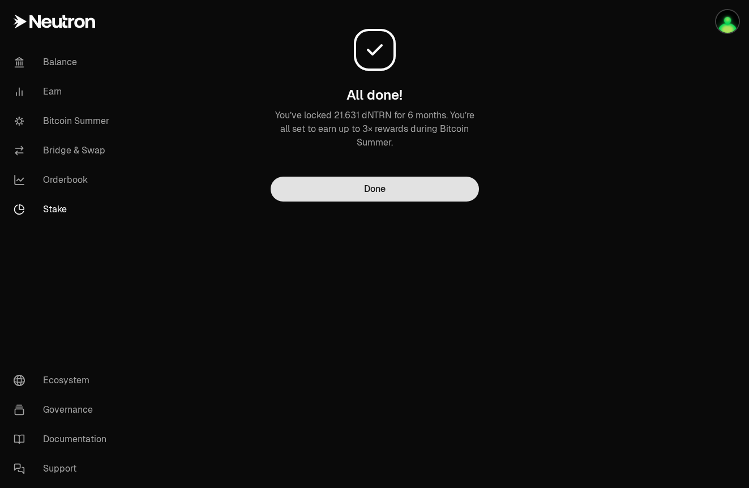
click at [323, 190] on button "Done" at bounding box center [375, 189] width 208 height 25
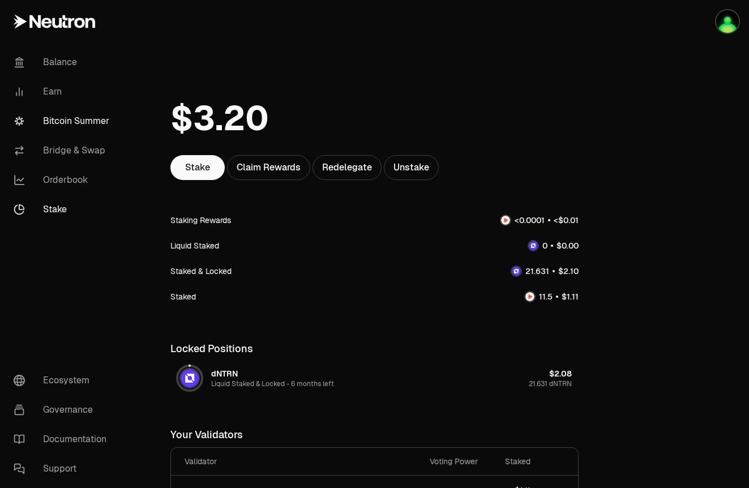
click at [69, 130] on link "Bitcoin Summer" at bounding box center [64, 120] width 118 height 29
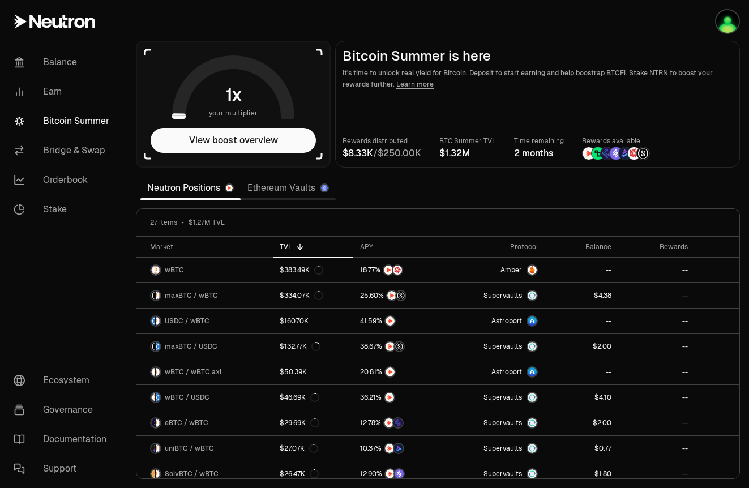
click at [301, 186] on link "Ethereum Vaults" at bounding box center [288, 188] width 95 height 23
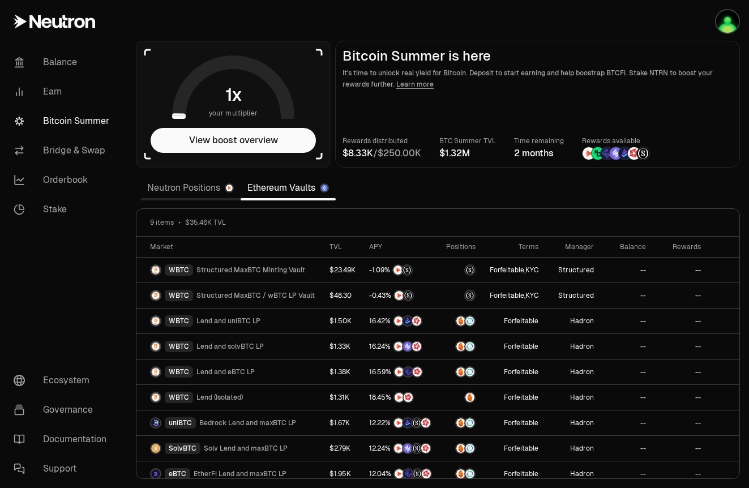
click at [198, 188] on link "Neutron Positions" at bounding box center [190, 188] width 100 height 23
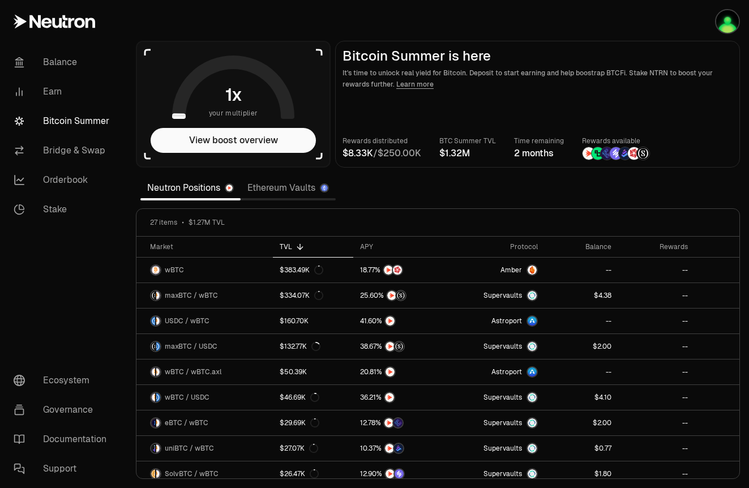
click at [95, 121] on link "Bitcoin Summer" at bounding box center [64, 120] width 118 height 29
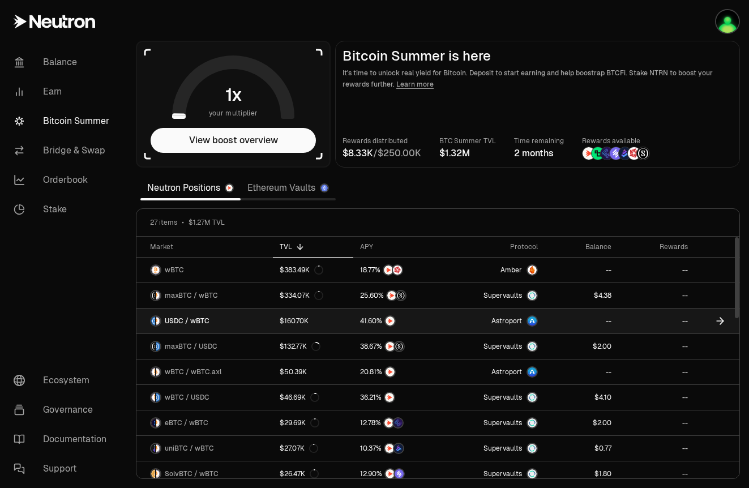
click at [273, 314] on link "$160.70K" at bounding box center [313, 321] width 80 height 25
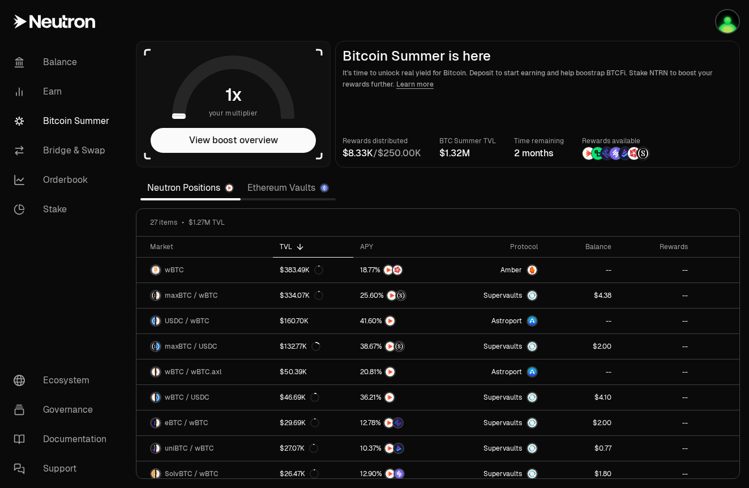
click at [76, 126] on link "Bitcoin Summer" at bounding box center [64, 120] width 118 height 29
click at [271, 189] on link "Ethereum Vaults" at bounding box center [288, 188] width 95 height 23
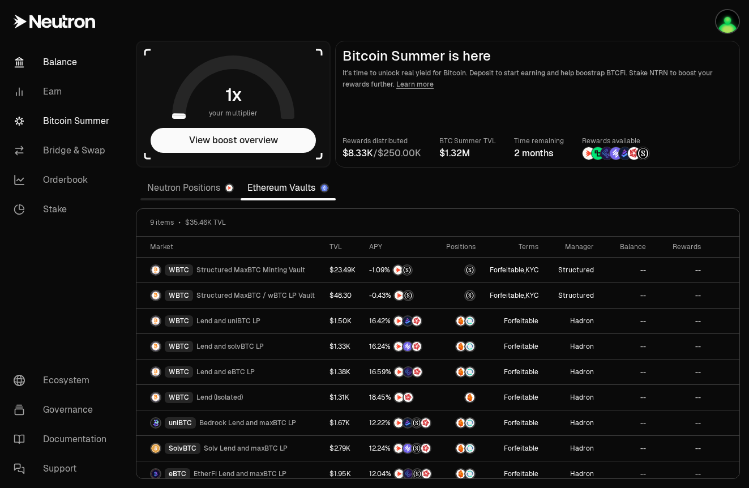
click at [65, 65] on link "Balance" at bounding box center [64, 62] width 118 height 29
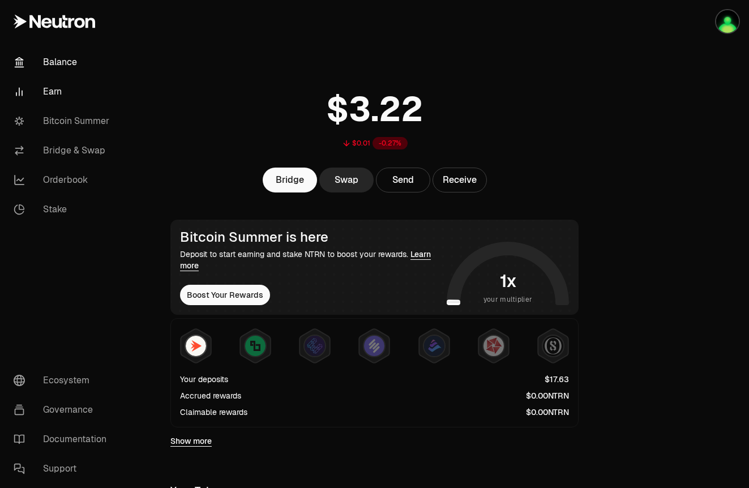
click at [65, 89] on link "Earn" at bounding box center [64, 91] width 118 height 29
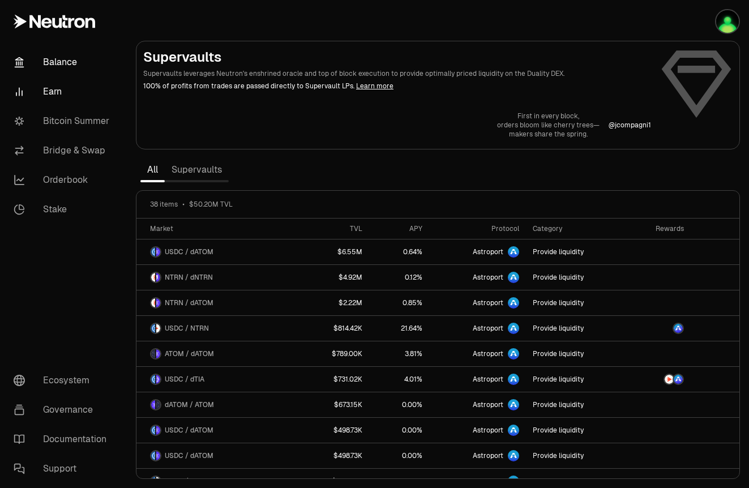
click at [70, 60] on link "Balance" at bounding box center [64, 62] width 118 height 29
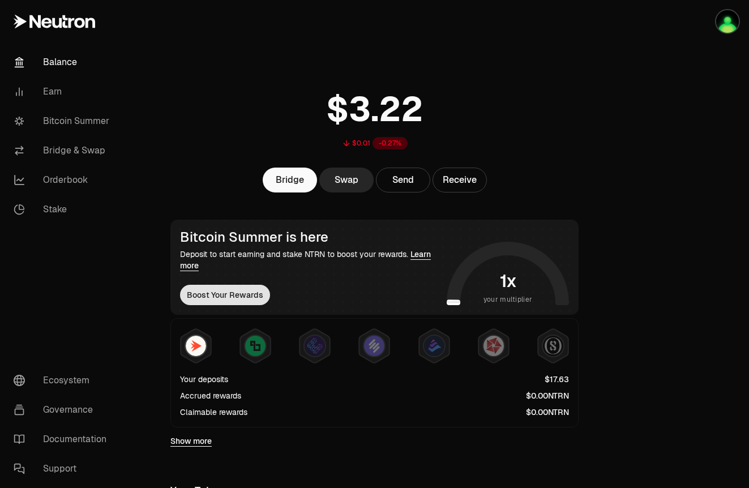
click at [252, 296] on button "Boost Your Rewards" at bounding box center [225, 295] width 90 height 20
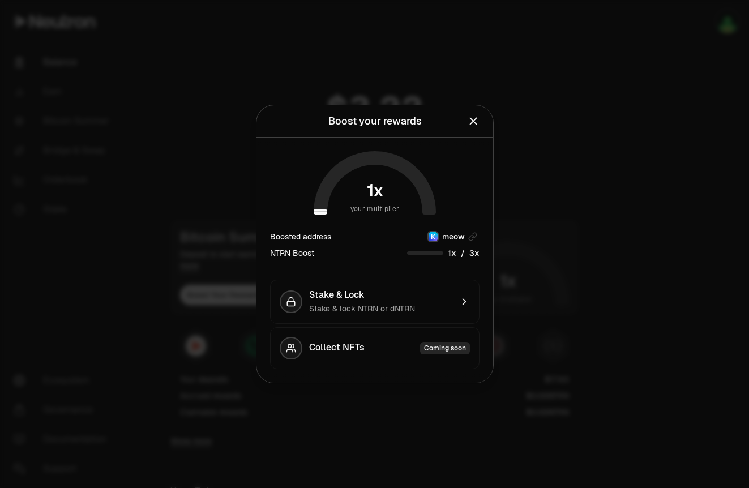
click at [476, 125] on icon "Close" at bounding box center [473, 121] width 12 height 12
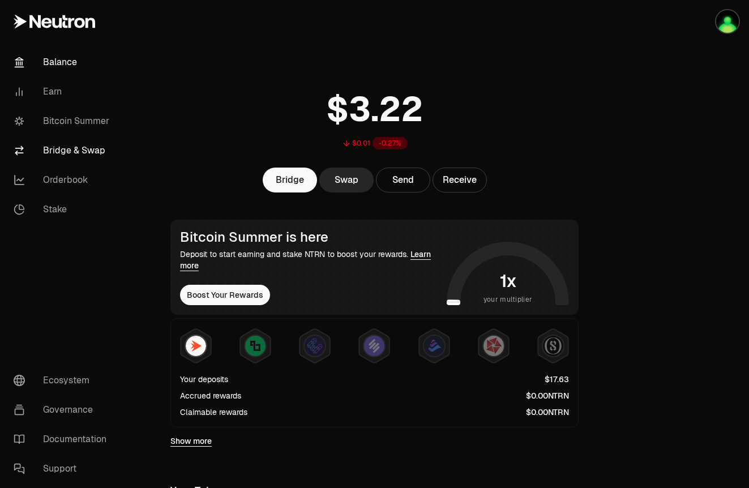
click at [78, 144] on link "Bridge & Swap" at bounding box center [64, 150] width 118 height 29
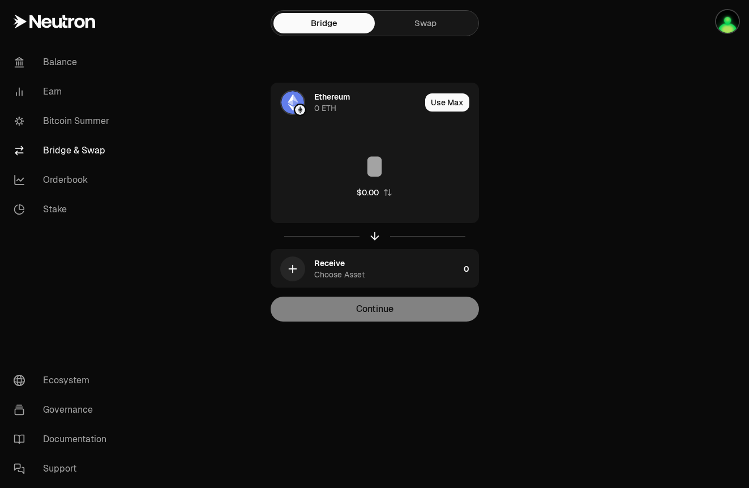
click at [430, 24] on link "Swap" at bounding box center [425, 23] width 101 height 20
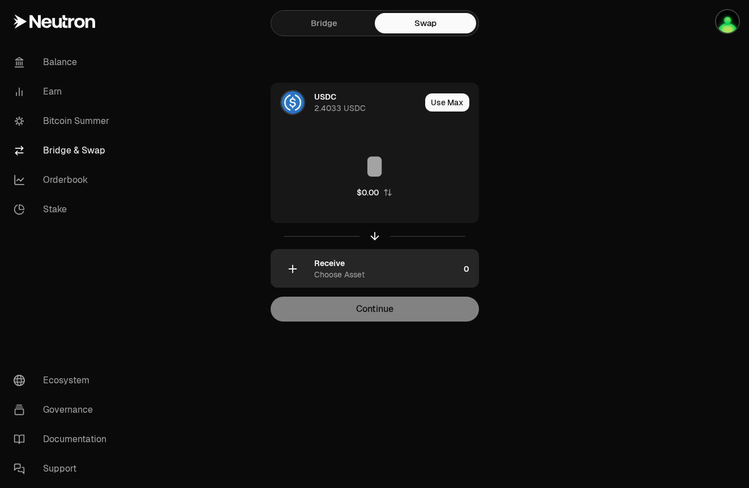
click at [355, 271] on div "Choose Asset" at bounding box center [339, 274] width 50 height 11
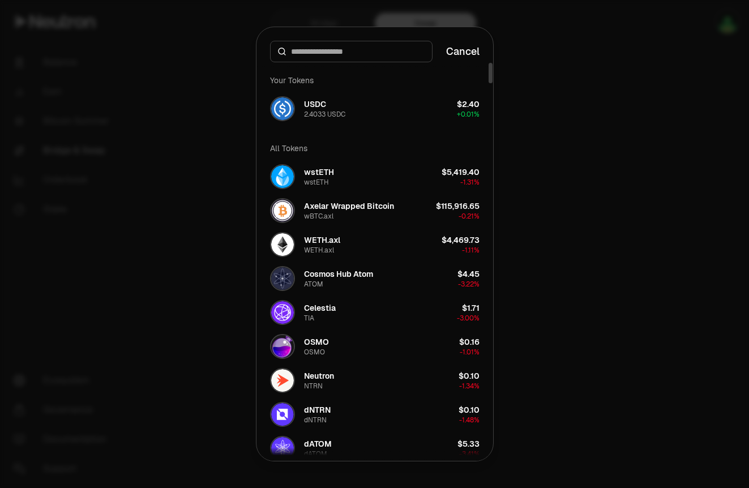
click at [359, 55] on input at bounding box center [358, 51] width 134 height 11
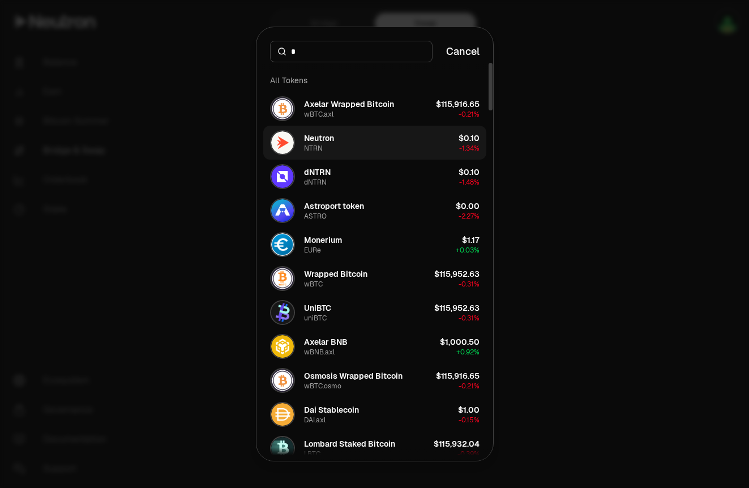
type input "*"
click at [391, 138] on button "Neutron NTRN $0.10 -1.34%" at bounding box center [374, 143] width 223 height 34
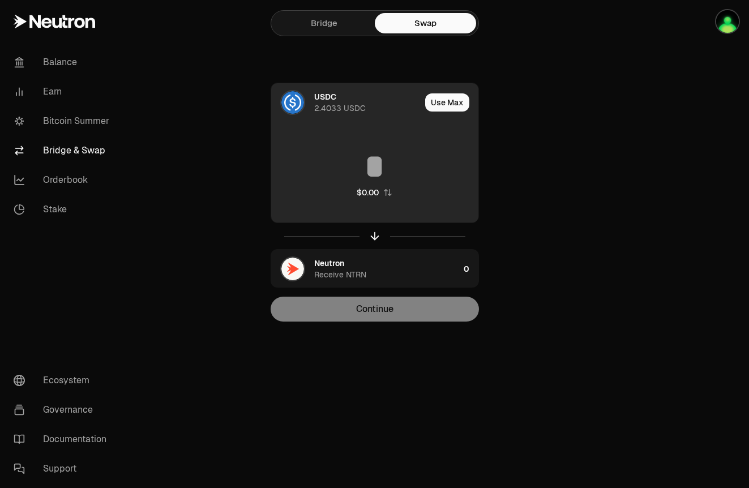
click at [415, 175] on input at bounding box center [374, 167] width 207 height 34
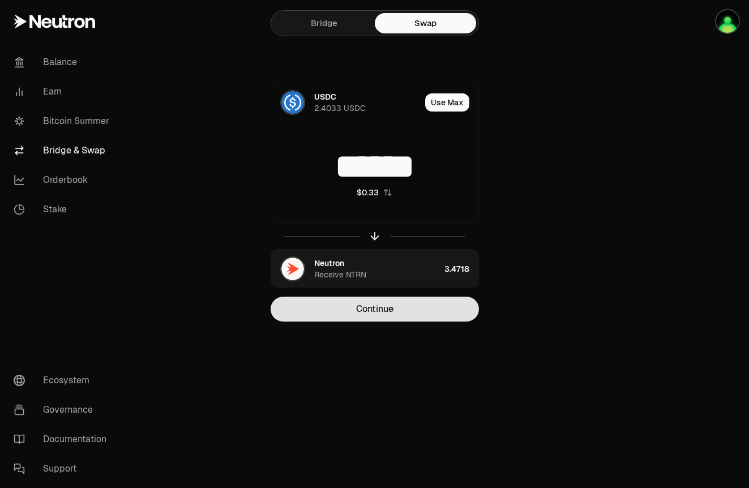
type input "******"
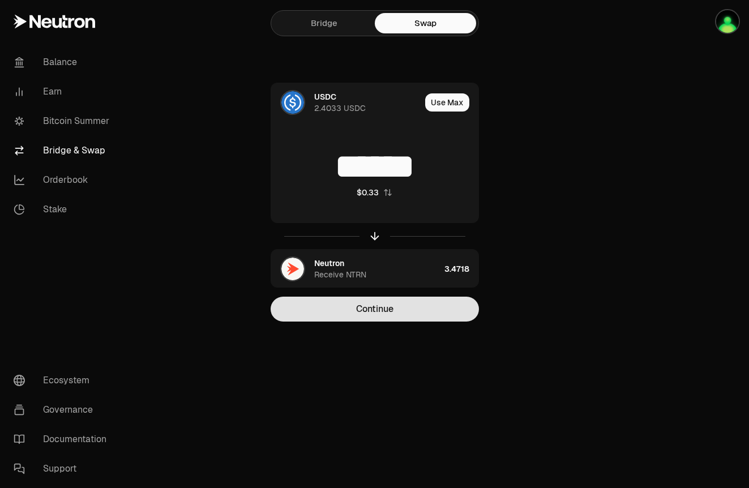
click at [433, 310] on button "Continue" at bounding box center [375, 309] width 208 height 25
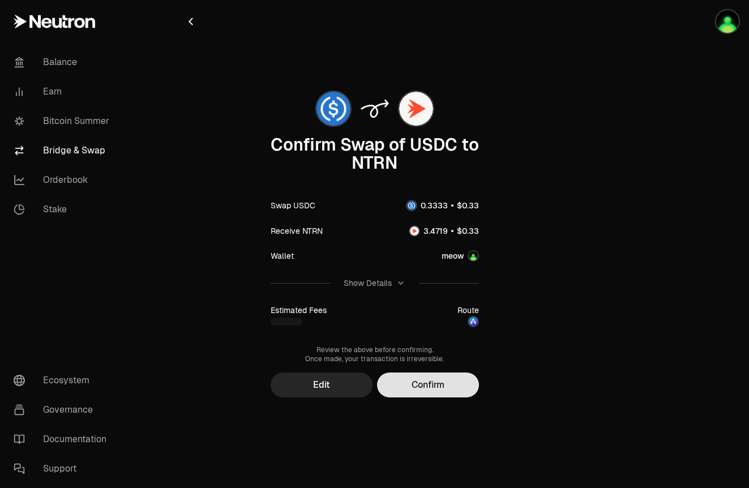
click at [450, 380] on button "Confirm" at bounding box center [428, 385] width 102 height 25
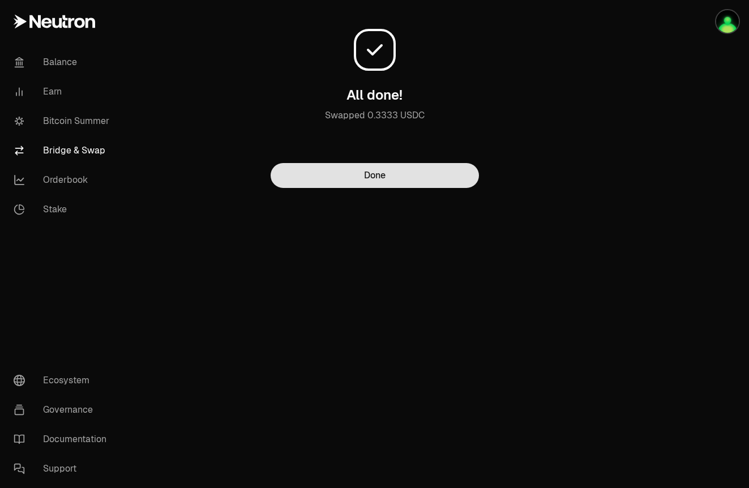
click at [403, 184] on button "Done" at bounding box center [375, 175] width 208 height 25
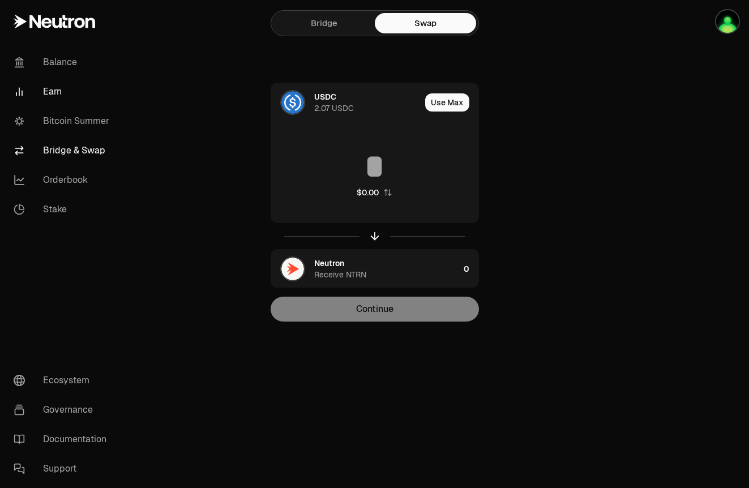
click at [48, 100] on link "Earn" at bounding box center [64, 91] width 118 height 29
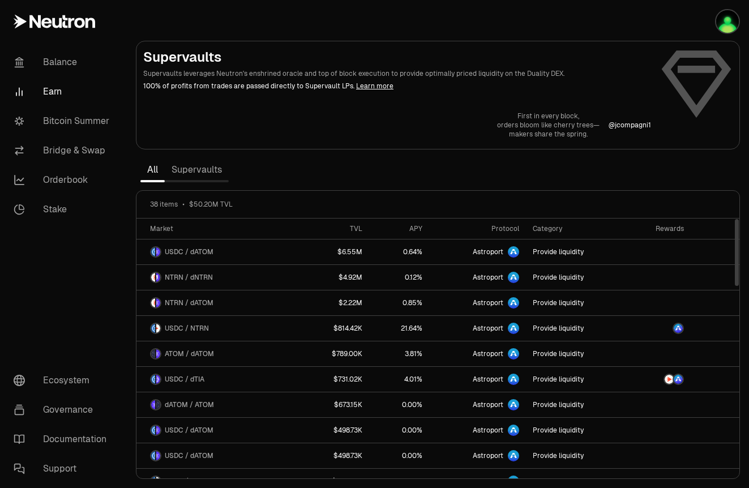
click at [208, 169] on link "Supervaults" at bounding box center [197, 170] width 64 height 23
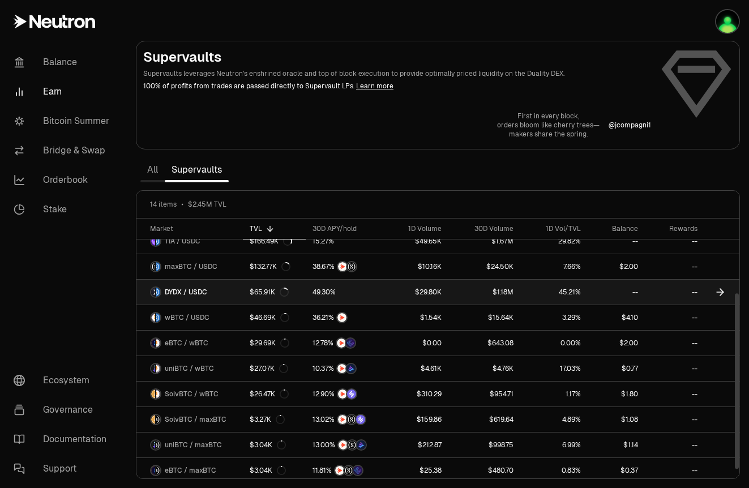
scroll to position [117, 0]
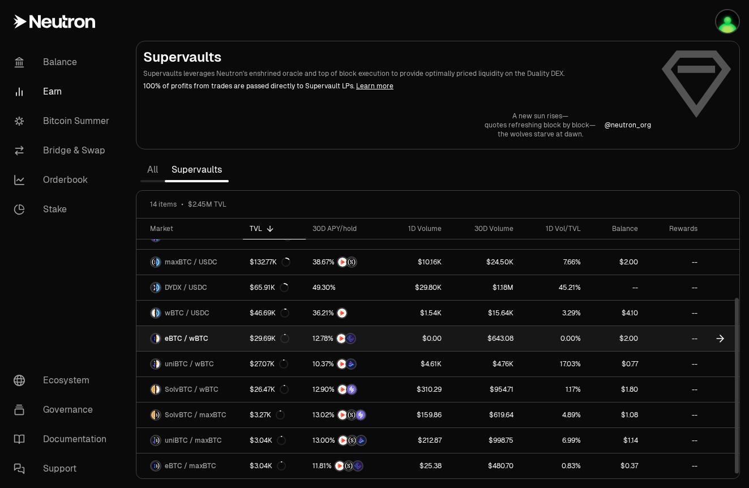
click at [203, 344] on link "eBTC / wBTC" at bounding box center [190, 338] width 106 height 25
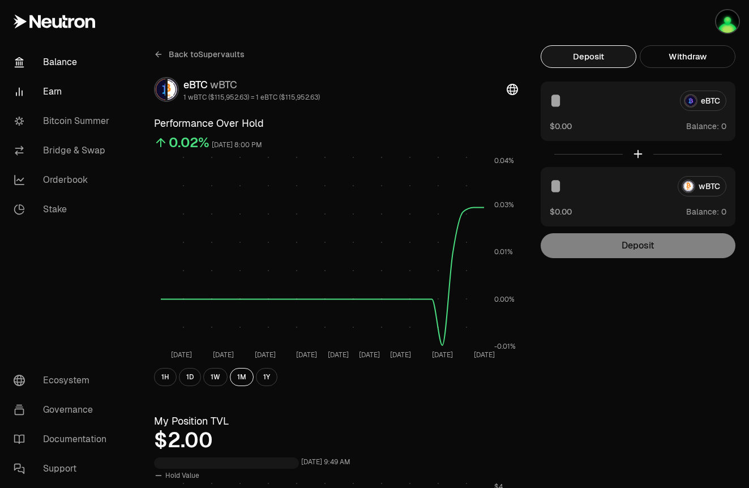
click at [58, 71] on link "Balance" at bounding box center [64, 62] width 118 height 29
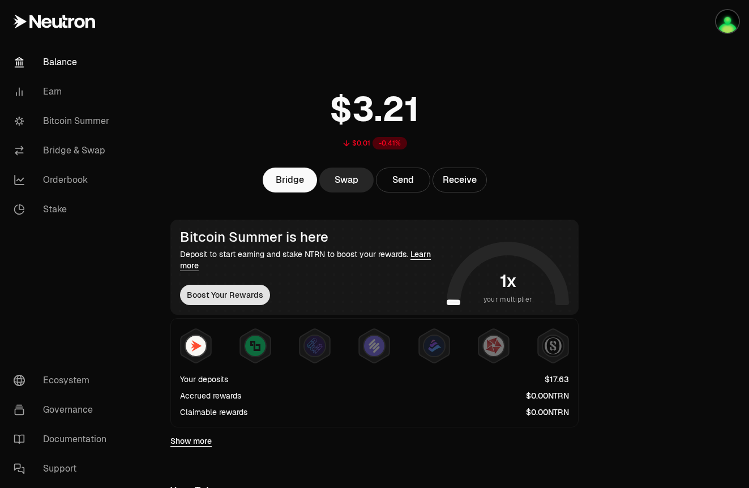
click at [242, 290] on button "Boost Your Rewards" at bounding box center [225, 295] width 90 height 20
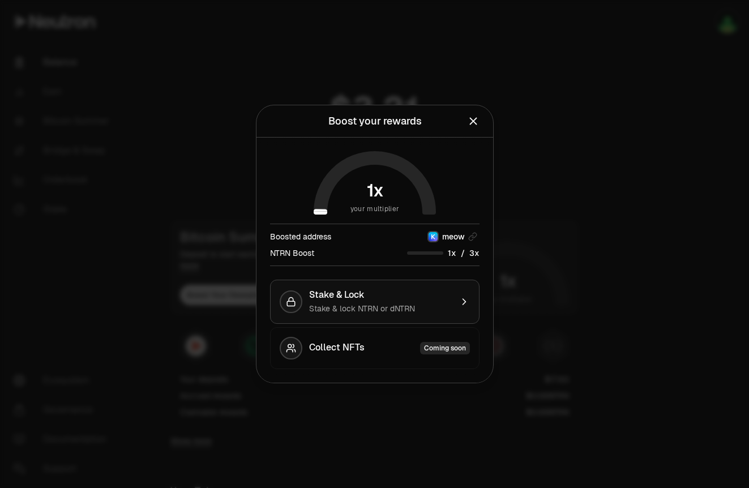
click at [435, 303] on div "Stake & lock NTRN or dNTRN" at bounding box center [380, 308] width 143 height 11
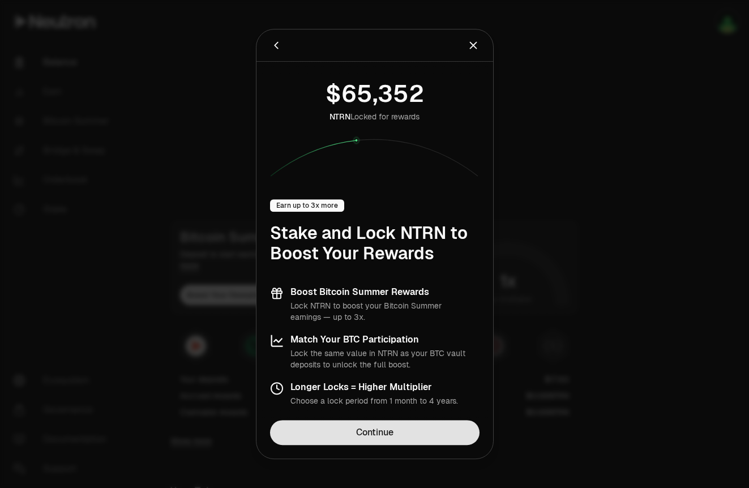
click at [405, 427] on link "Continue" at bounding box center [375, 432] width 210 height 25
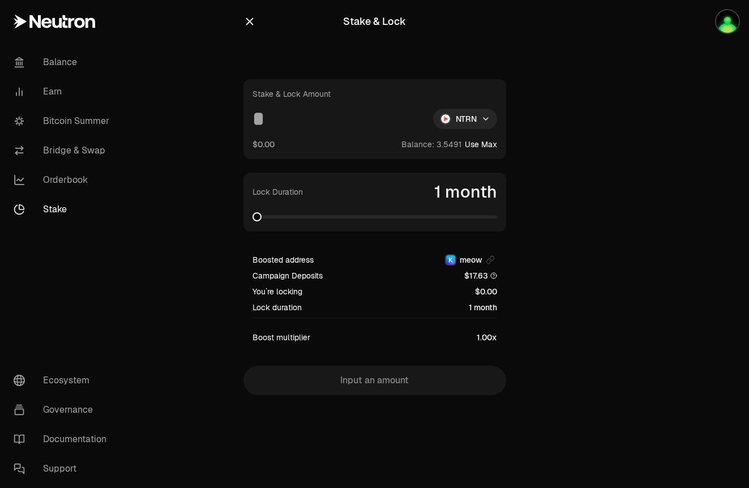
click at [376, 127] on input at bounding box center [339, 119] width 172 height 20
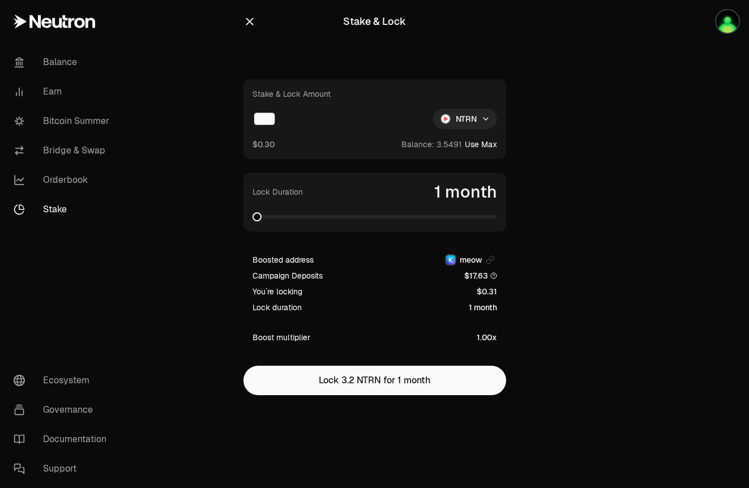
type input "***"
click at [465, 206] on div "Lock Duration 1 month" at bounding box center [375, 202] width 245 height 41
click at [608, 239] on main "Stake & Lock Stake & Lock Amount *** NTRN $0.30 Balance: Use Max Lock Duration …" at bounding box center [438, 220] width 623 height 441
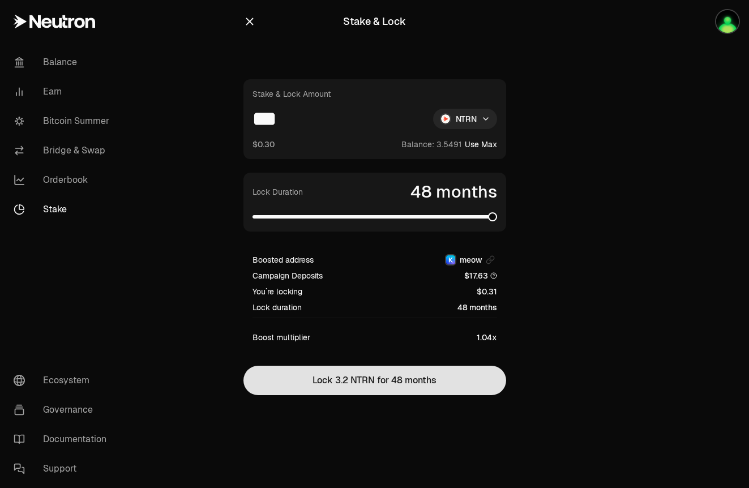
click at [449, 382] on button "Lock 3.2 NTRN for 48 months" at bounding box center [375, 380] width 263 height 29
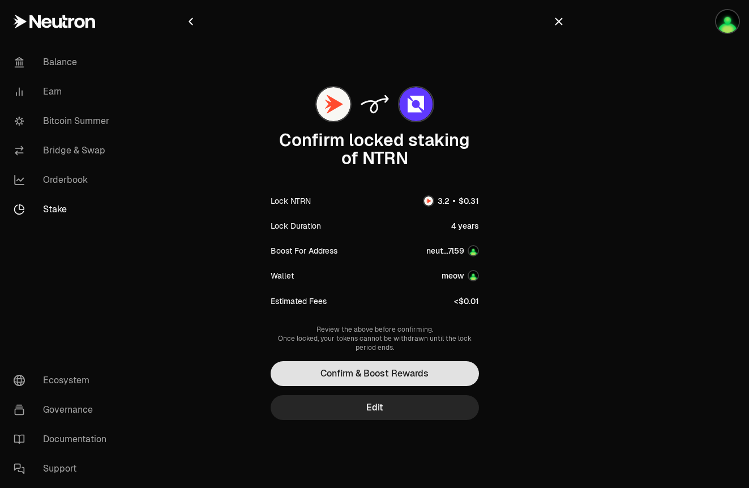
click at [437, 370] on button "Confirm & Boost Rewards" at bounding box center [375, 373] width 208 height 25
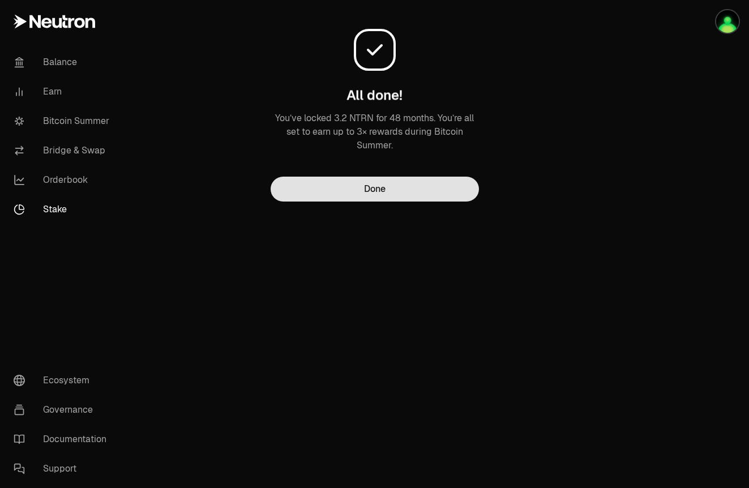
click at [395, 180] on button "Done" at bounding box center [375, 189] width 208 height 25
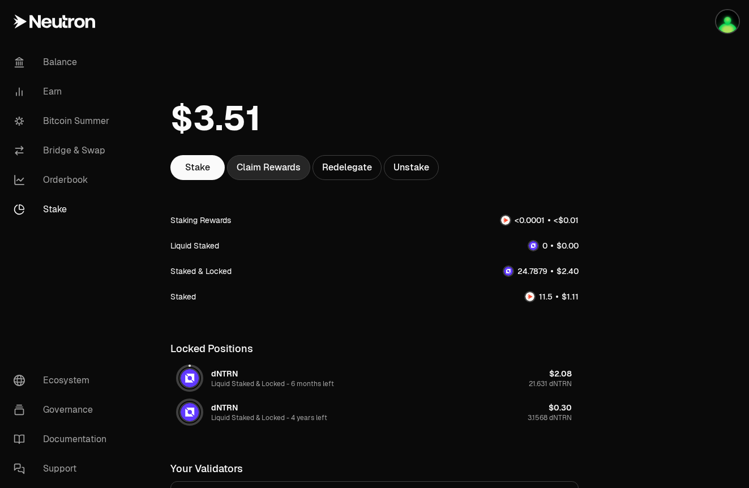
click at [273, 171] on div "Claim Rewards" at bounding box center [268, 167] width 83 height 25
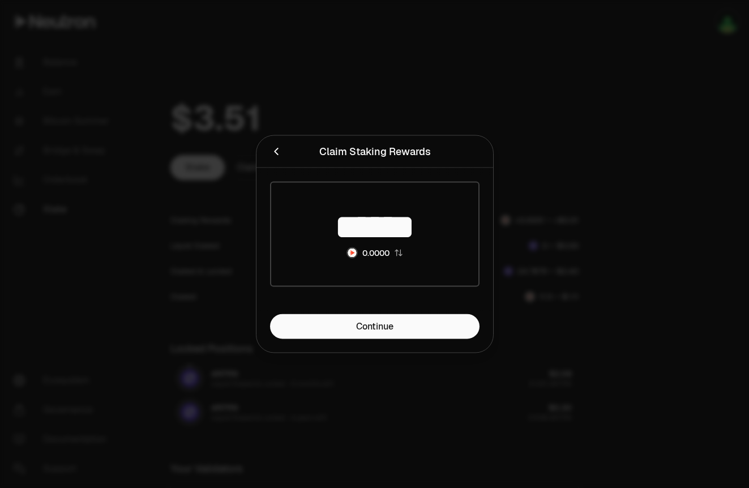
click at [334, 66] on div at bounding box center [374, 244] width 749 height 488
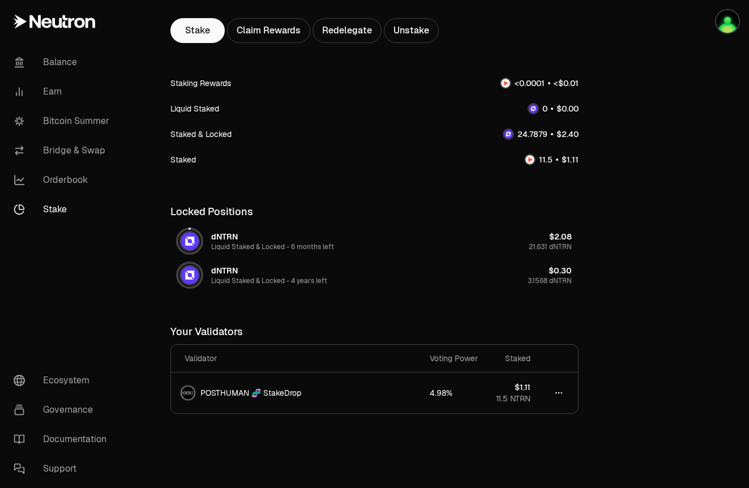
scroll to position [142, 0]
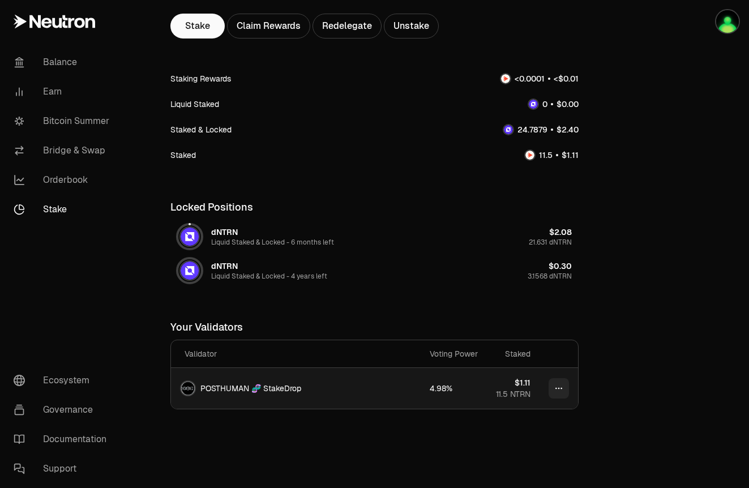
click at [556, 391] on html "Balance Earn Bitcoin Summer Bridge & Swap Orderbook Stake Ecosystem Governance …" at bounding box center [374, 179] width 749 height 642
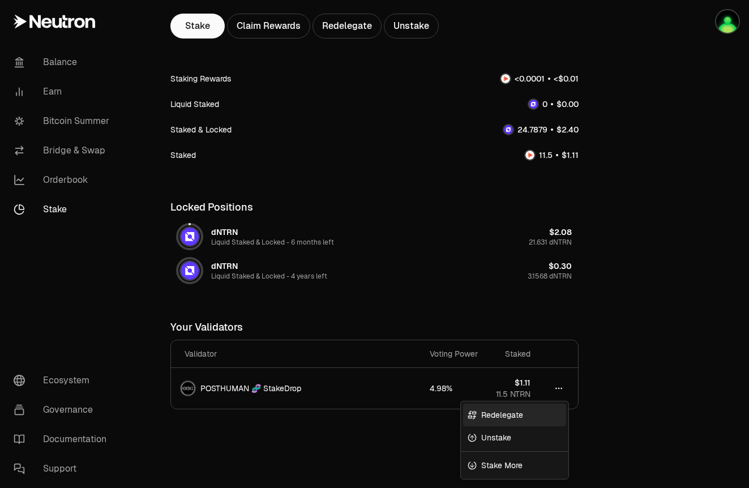
click at [535, 415] on link "Redelegate" at bounding box center [514, 415] width 103 height 23
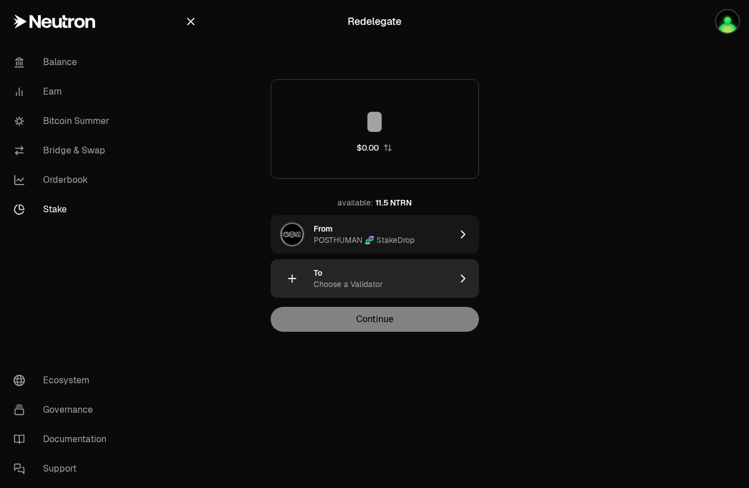
click at [434, 272] on div "To Choose a Validator" at bounding box center [383, 278] width 138 height 23
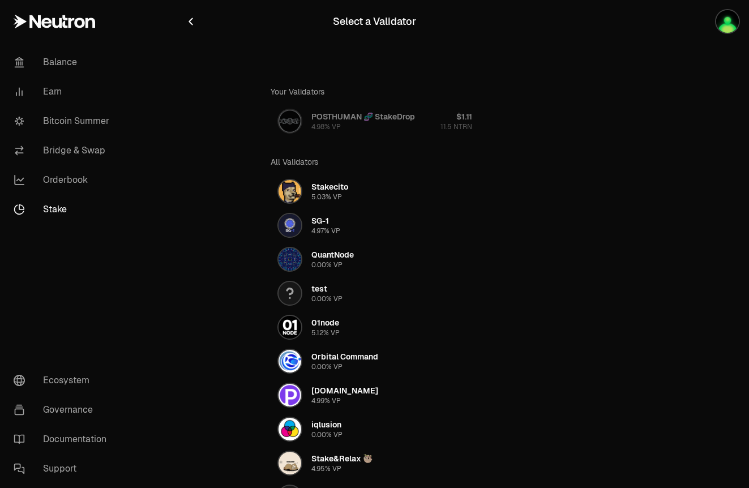
click at [188, 15] on icon "button" at bounding box center [191, 21] width 12 height 12
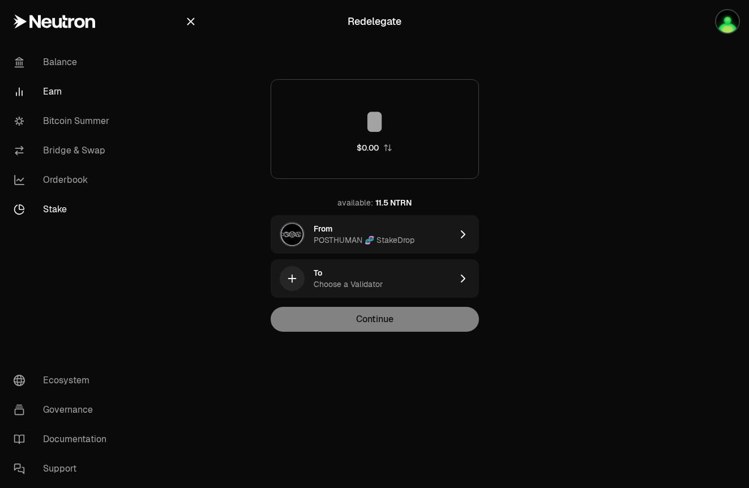
click at [95, 84] on link "Earn" at bounding box center [64, 91] width 118 height 29
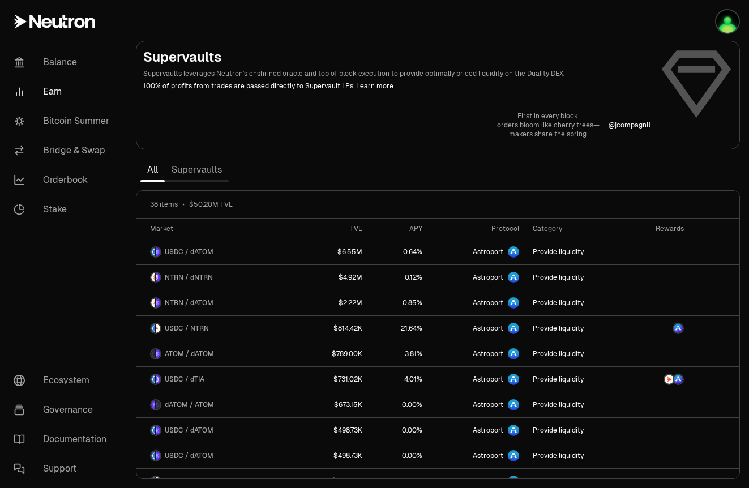
click at [212, 174] on link "Supervaults" at bounding box center [197, 170] width 64 height 23
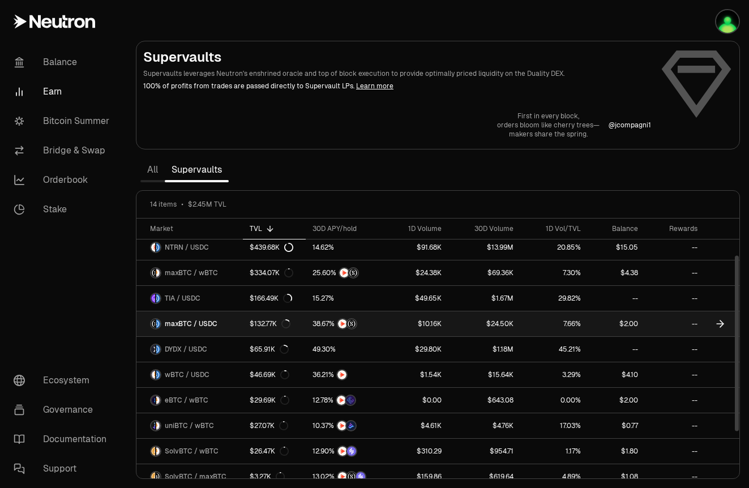
scroll to position [57, 0]
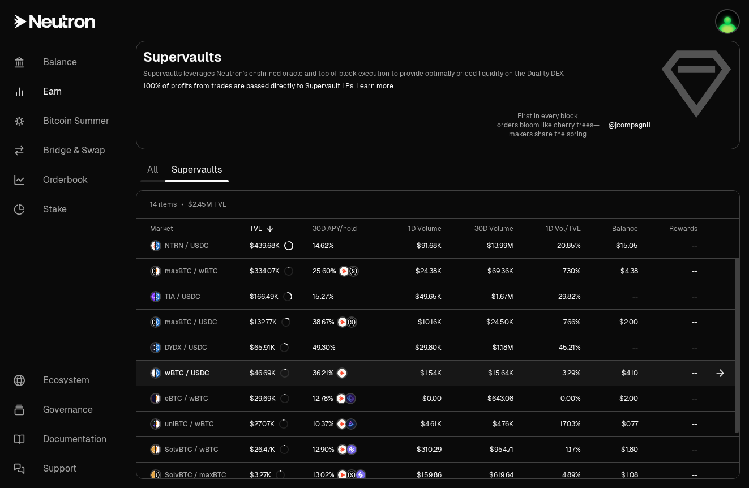
click at [276, 373] on div "$46.69K" at bounding box center [270, 373] width 40 height 9
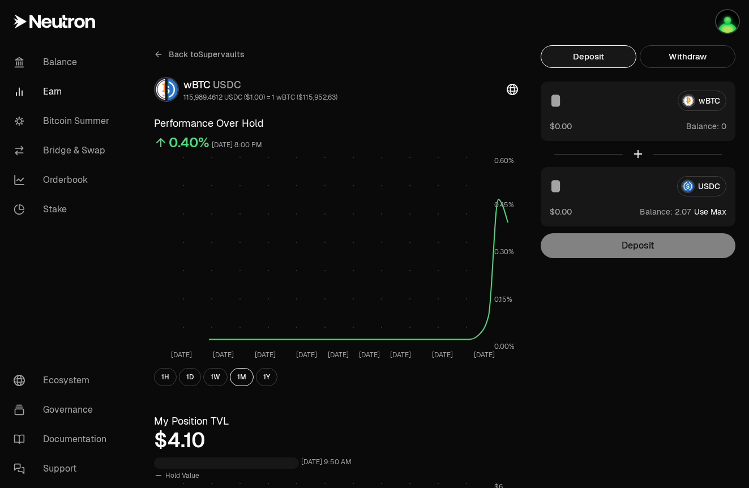
click at [589, 176] on input at bounding box center [609, 186] width 118 height 20
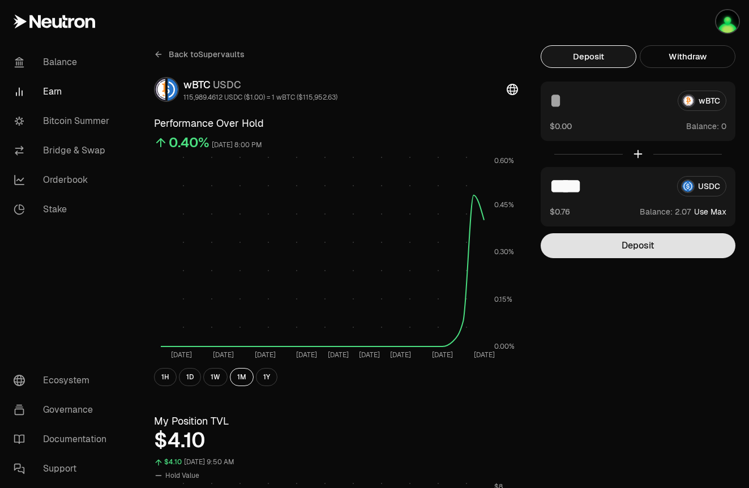
type input "****"
click at [681, 253] on button "Deposit" at bounding box center [638, 245] width 195 height 25
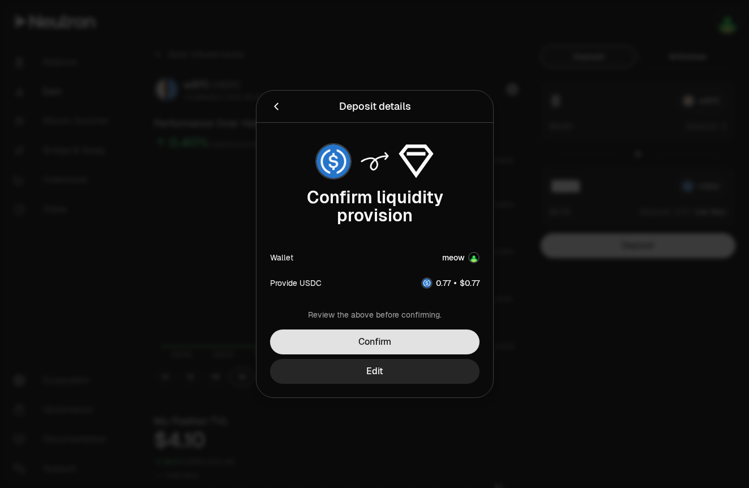
click at [400, 345] on button "Confirm" at bounding box center [375, 342] width 210 height 25
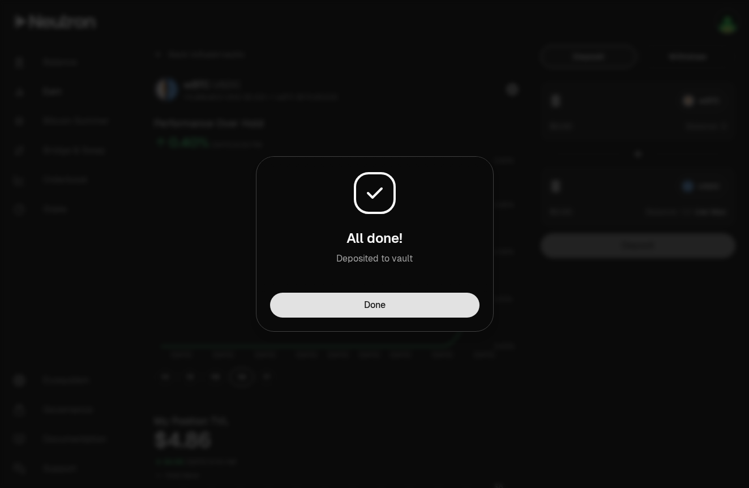
click at [392, 308] on button "Done" at bounding box center [375, 305] width 210 height 25
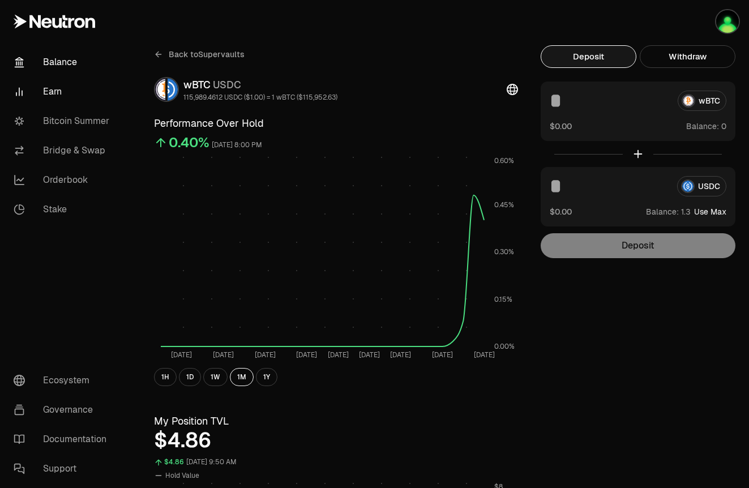
click at [66, 66] on link "Balance" at bounding box center [64, 62] width 118 height 29
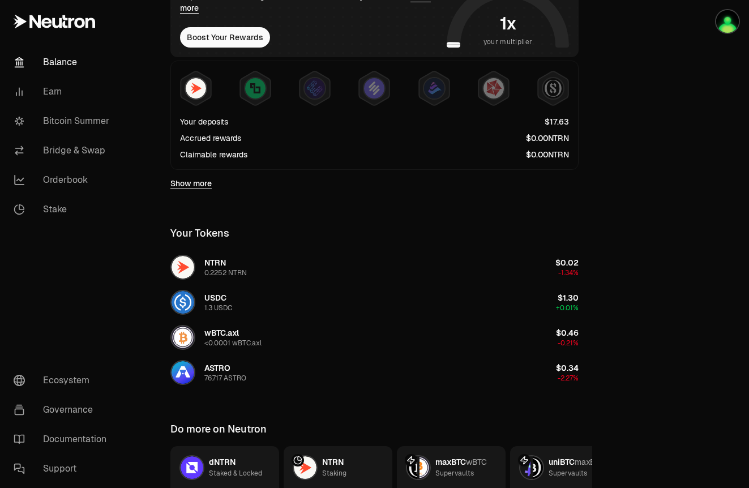
scroll to position [263, 0]
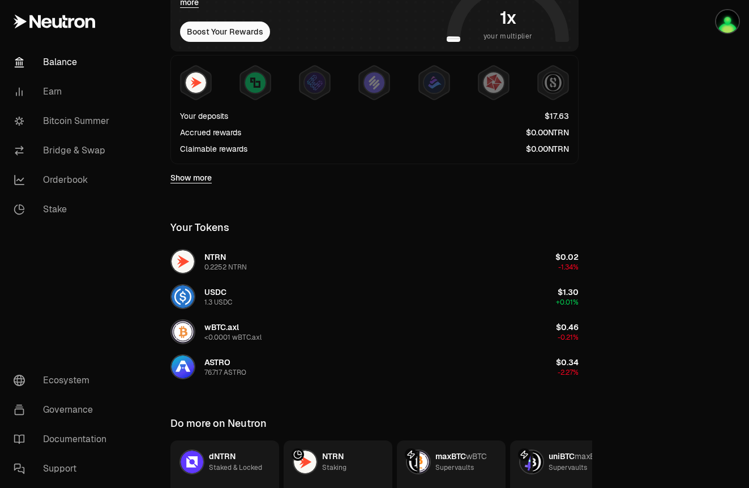
click at [208, 56] on div "Your deposits Accrued rewards Claimable rewards" at bounding box center [374, 109] width 408 height 109
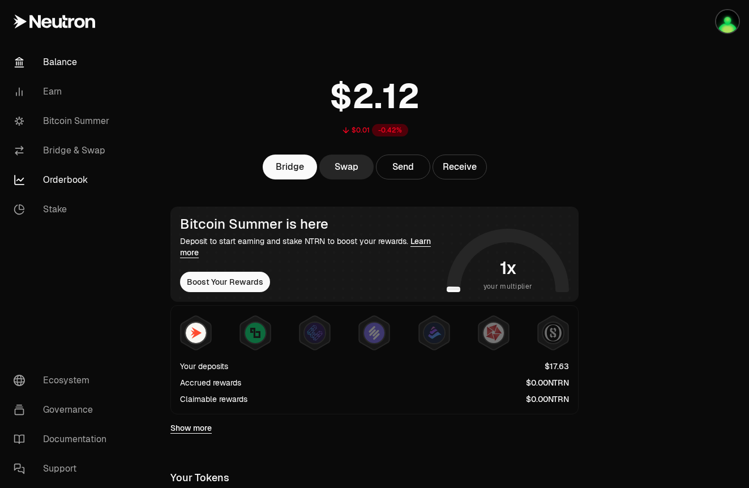
scroll to position [0, 0]
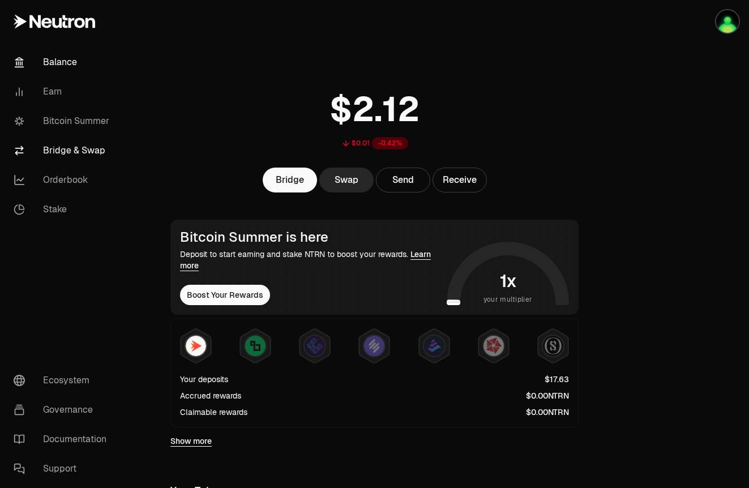
click at [95, 152] on link "Bridge & Swap" at bounding box center [64, 150] width 118 height 29
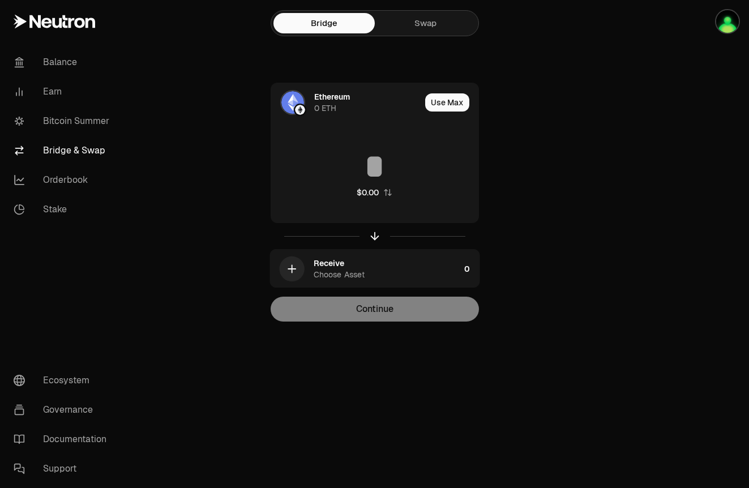
click at [438, 19] on link "Swap" at bounding box center [425, 23] width 101 height 20
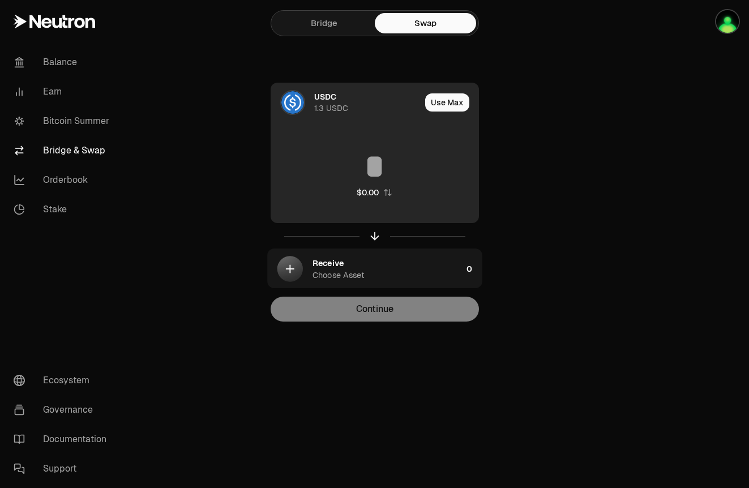
click at [323, 99] on div "USDC" at bounding box center [325, 96] width 22 height 11
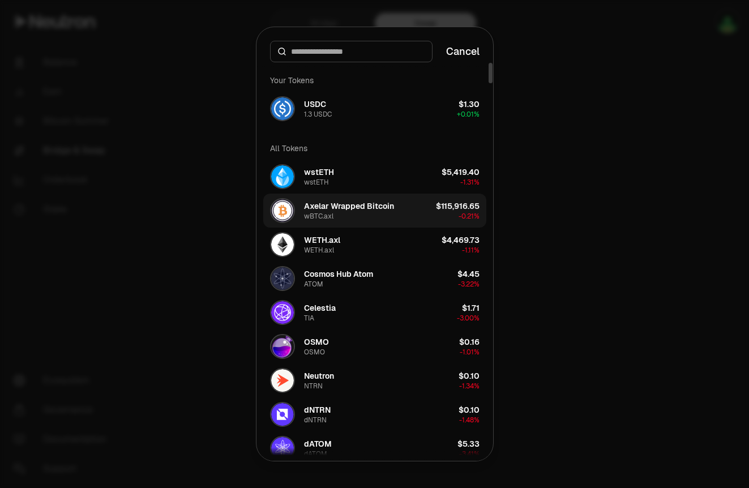
click at [349, 214] on div "Axelar Wrapped Bitcoin wBTC.axl" at bounding box center [349, 211] width 90 height 20
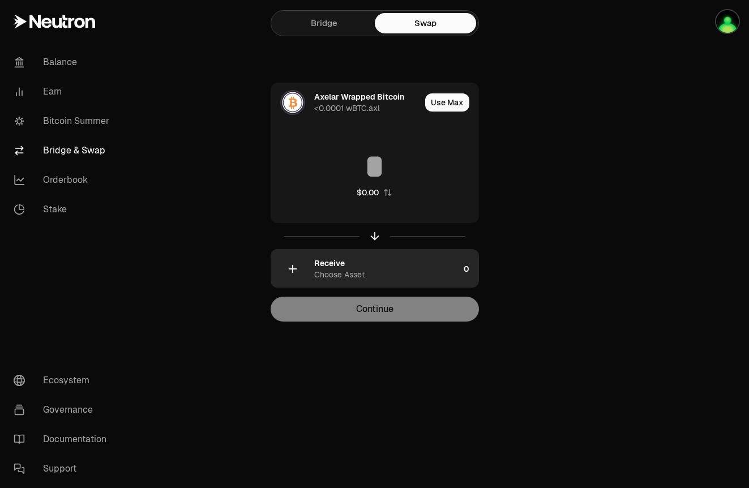
click at [335, 265] on div "Receive" at bounding box center [329, 263] width 31 height 11
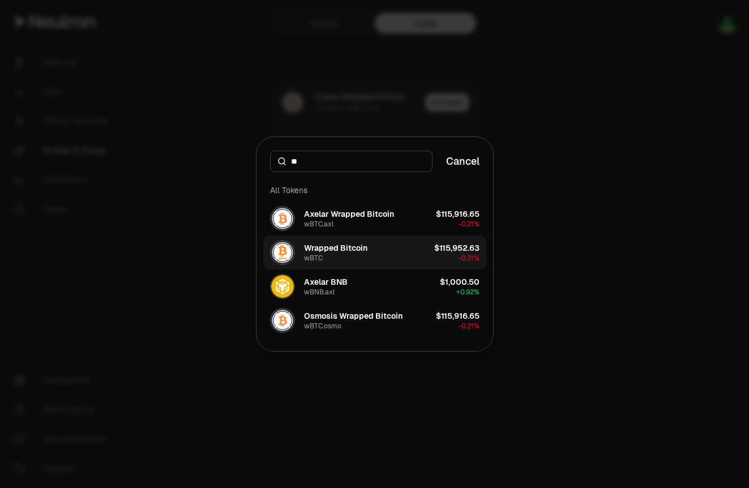
type input "**"
click at [368, 251] on button "Wrapped Bitcoin wBTC $115,952.63 -0.31%" at bounding box center [374, 253] width 223 height 34
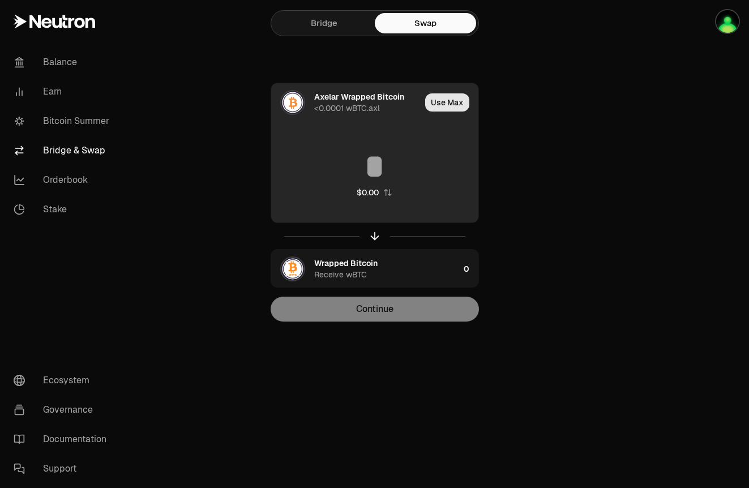
click at [449, 105] on button "Use Max" at bounding box center [447, 102] width 44 height 18
type input "**********"
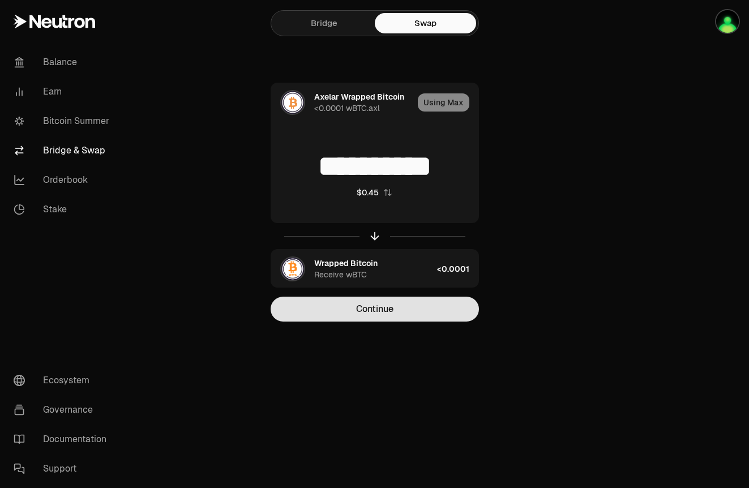
click at [409, 318] on button "Continue" at bounding box center [375, 309] width 208 height 25
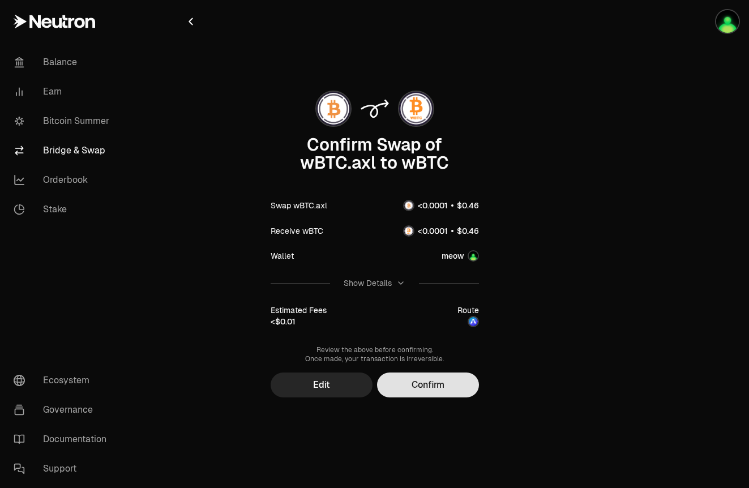
click at [431, 383] on button "Confirm" at bounding box center [428, 385] width 102 height 25
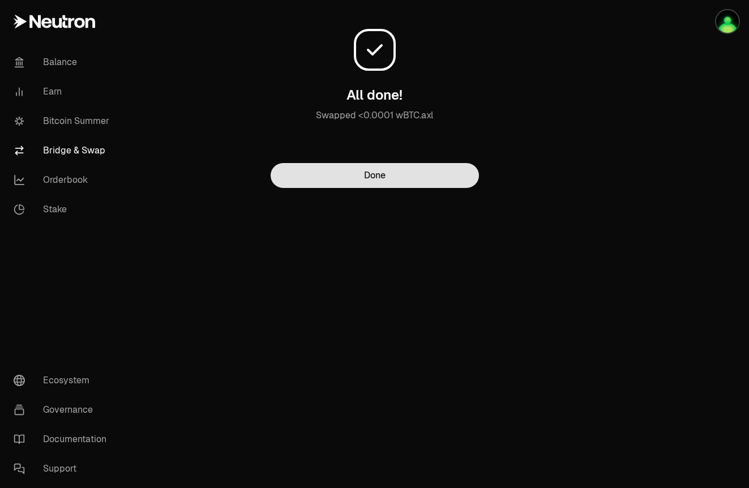
click at [356, 173] on button "Done" at bounding box center [375, 175] width 208 height 25
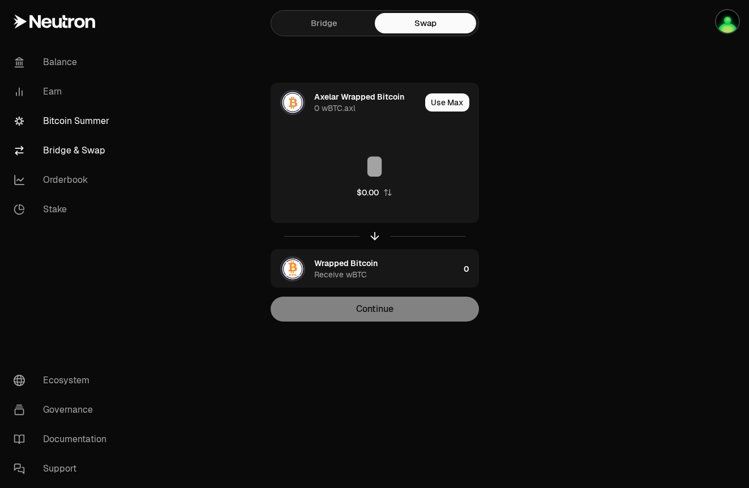
click at [71, 122] on link "Bitcoin Summer" at bounding box center [64, 120] width 118 height 29
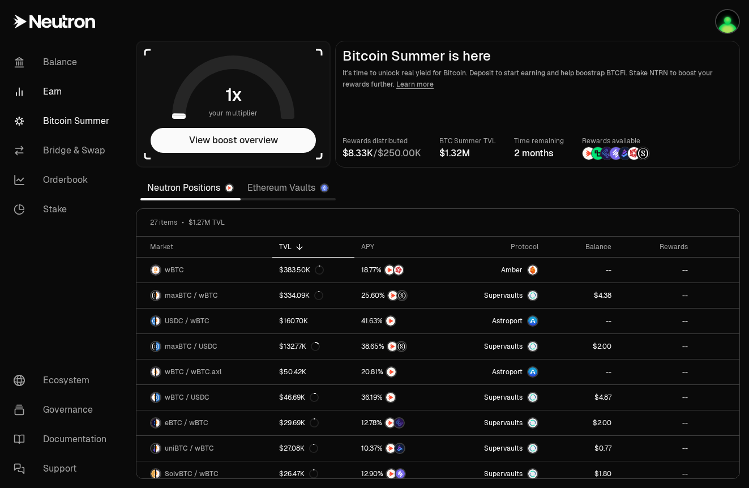
click at [68, 103] on link "Earn" at bounding box center [64, 91] width 118 height 29
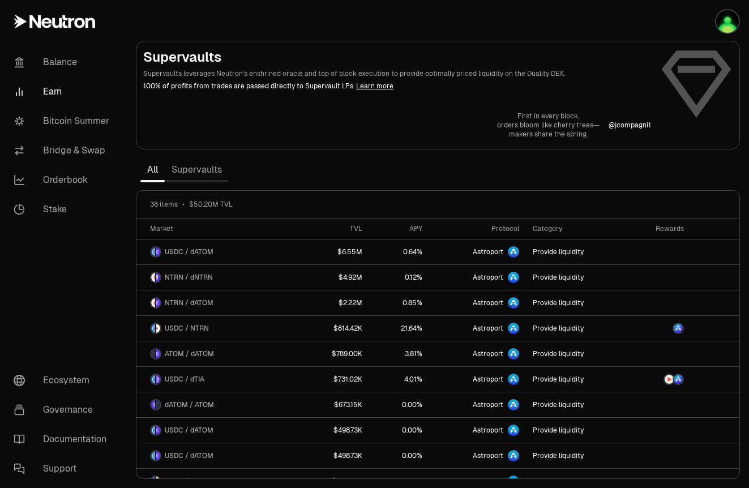
click at [212, 167] on link "Supervaults" at bounding box center [197, 170] width 64 height 23
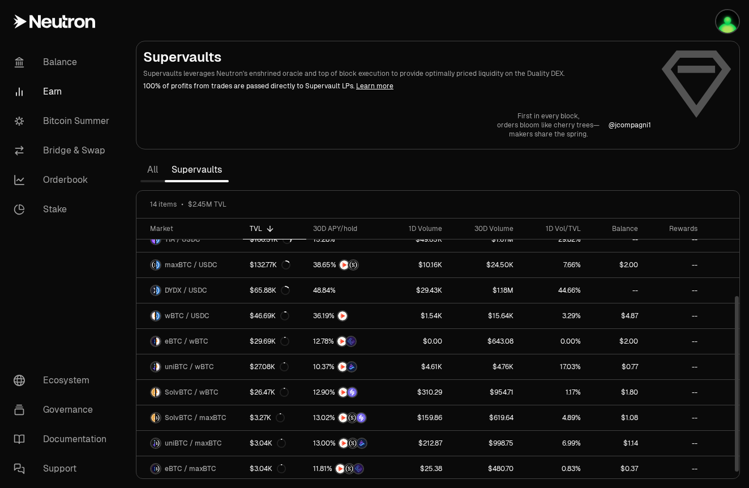
scroll to position [117, 0]
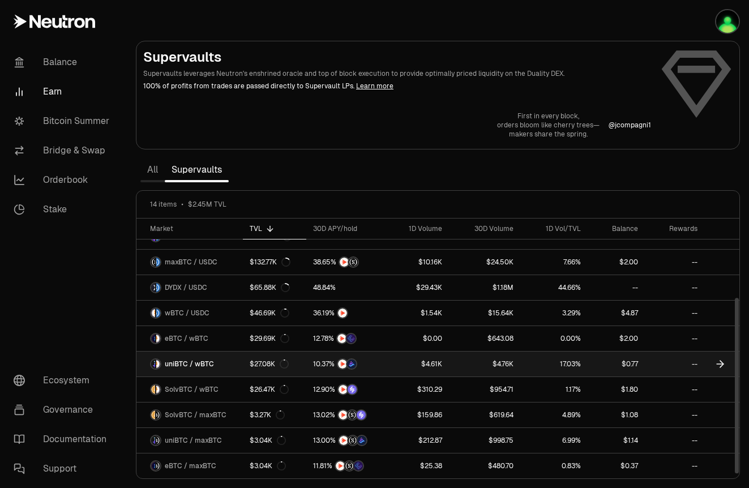
click at [302, 363] on link "$27.08K" at bounding box center [274, 364] width 63 height 25
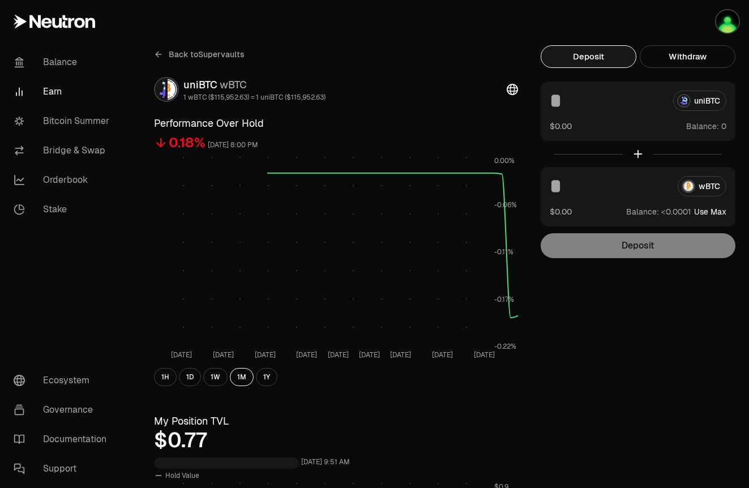
click at [714, 210] on button "Use Max" at bounding box center [710, 211] width 32 height 11
type input "**********"
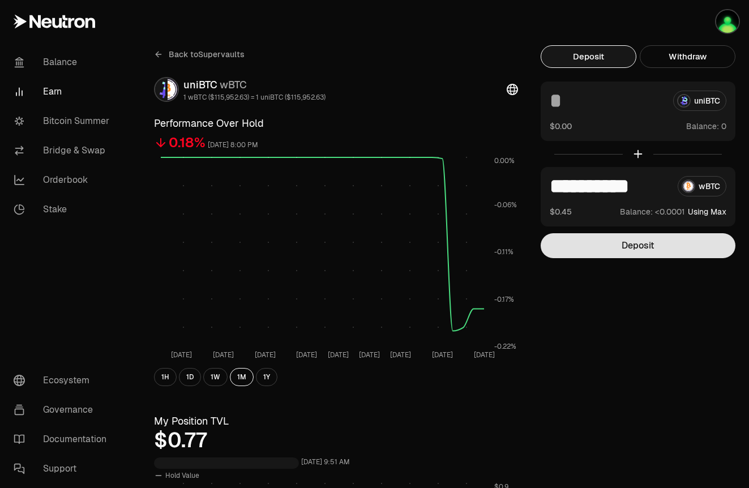
click at [667, 237] on button "Deposit" at bounding box center [638, 245] width 195 height 25
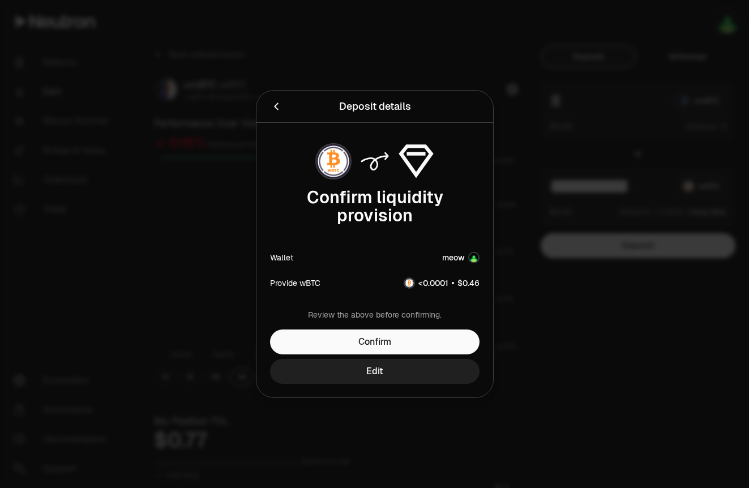
click at [437, 360] on button "Edit" at bounding box center [375, 371] width 210 height 25
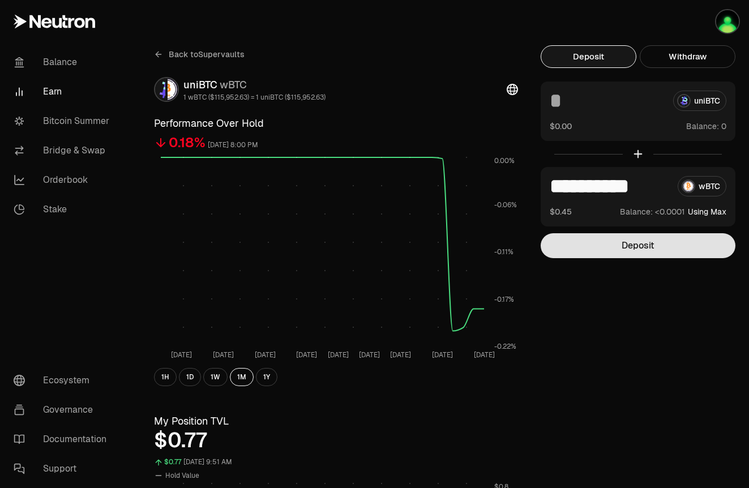
click at [648, 238] on button "Deposit" at bounding box center [638, 245] width 195 height 25
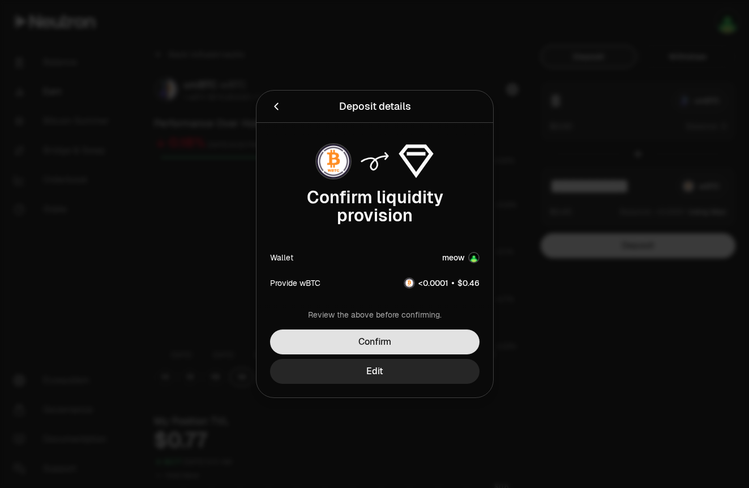
click at [419, 343] on button "Confirm" at bounding box center [375, 342] width 210 height 25
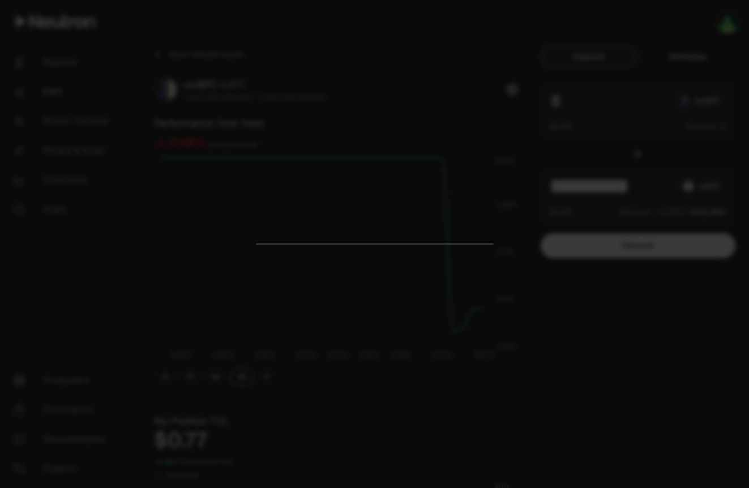
click at [676, 345] on div at bounding box center [374, 244] width 749 height 488
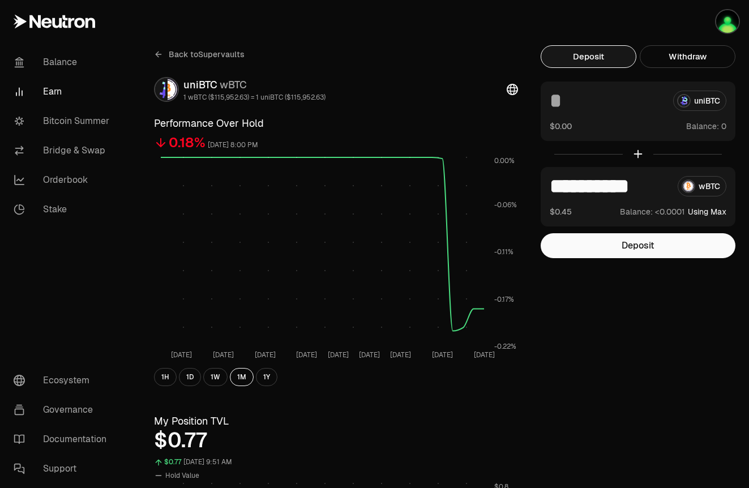
click at [201, 53] on span "Back to Supervaults" at bounding box center [207, 54] width 76 height 11
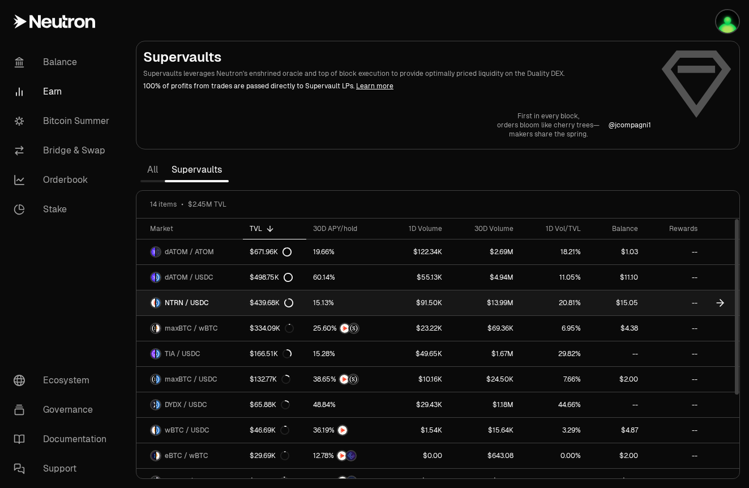
click at [278, 307] on div "$439.68K" at bounding box center [272, 303] width 44 height 9
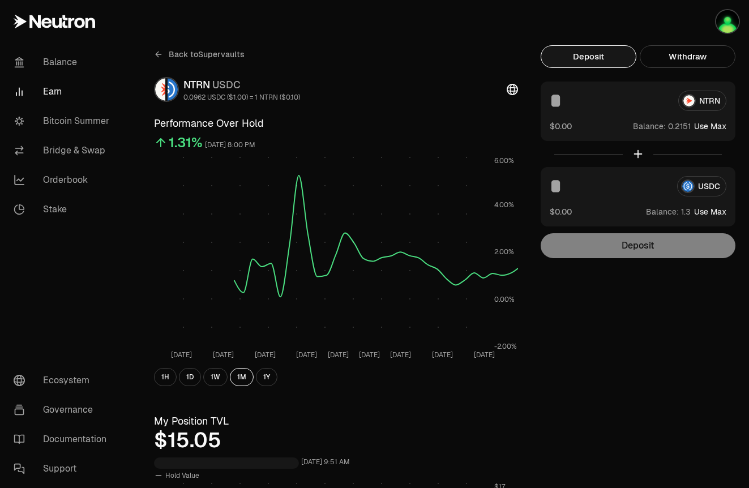
click at [591, 168] on div "USDC $0.00 Balance: Use Max" at bounding box center [638, 196] width 195 height 59
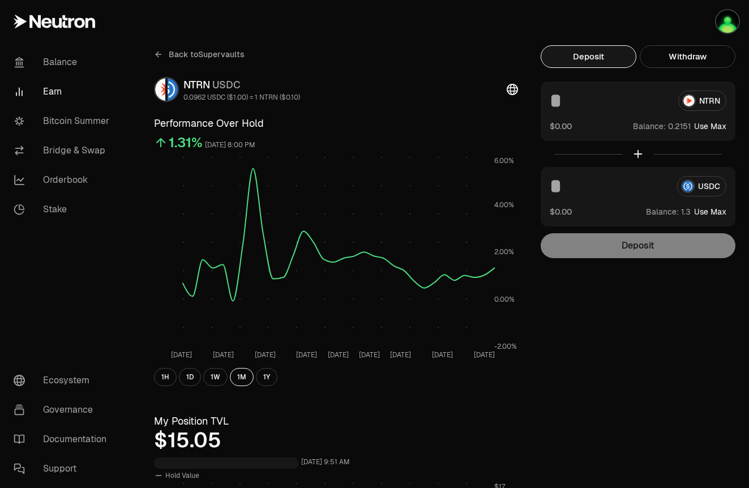
click at [588, 177] on input at bounding box center [609, 186] width 118 height 20
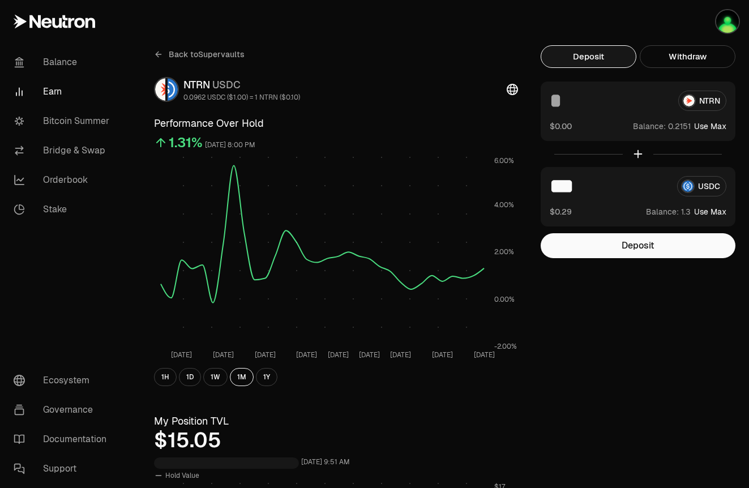
type input "***"
click at [636, 257] on button "Deposit" at bounding box center [638, 245] width 195 height 25
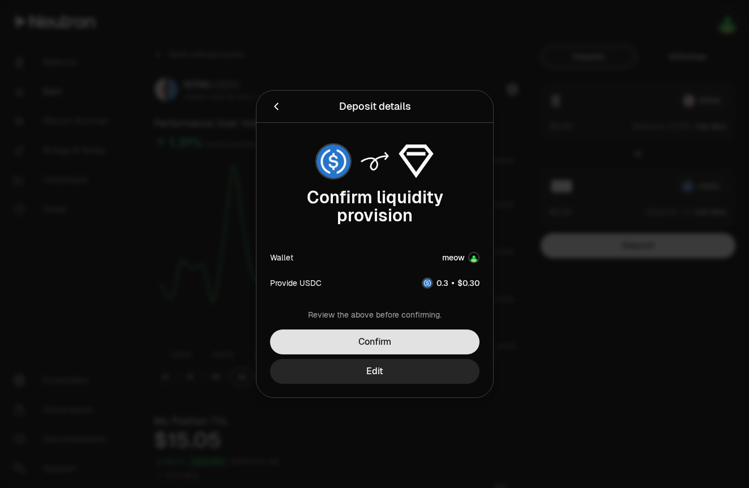
click at [428, 339] on button "Confirm" at bounding box center [375, 342] width 210 height 25
